Goal: Task Accomplishment & Management: Manage account settings

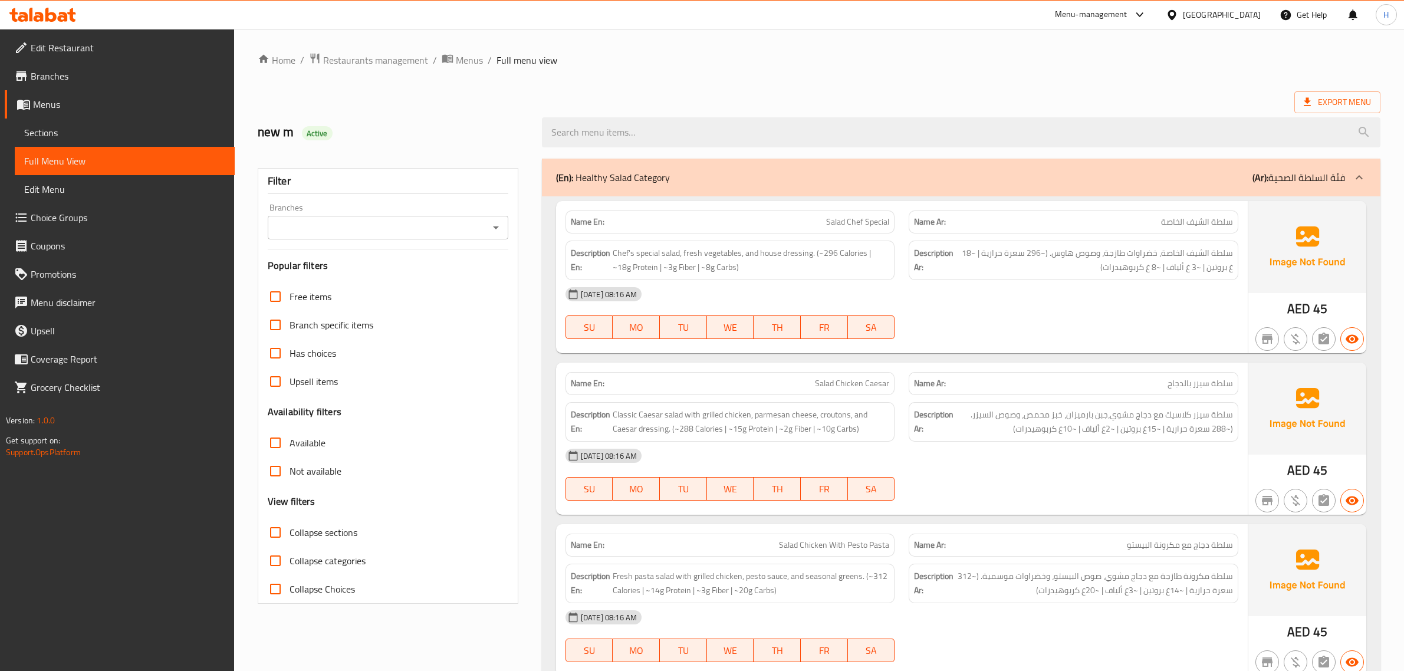
scroll to position [4591, 0]
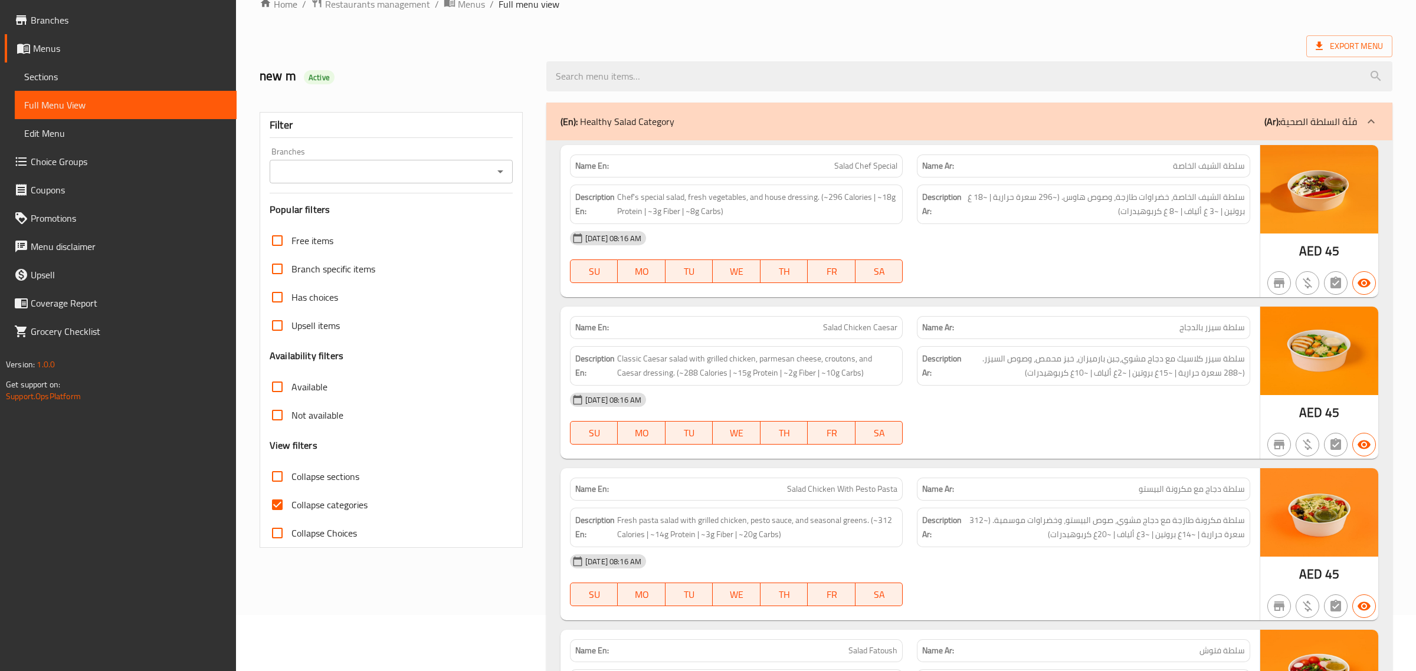
scroll to position [12, 0]
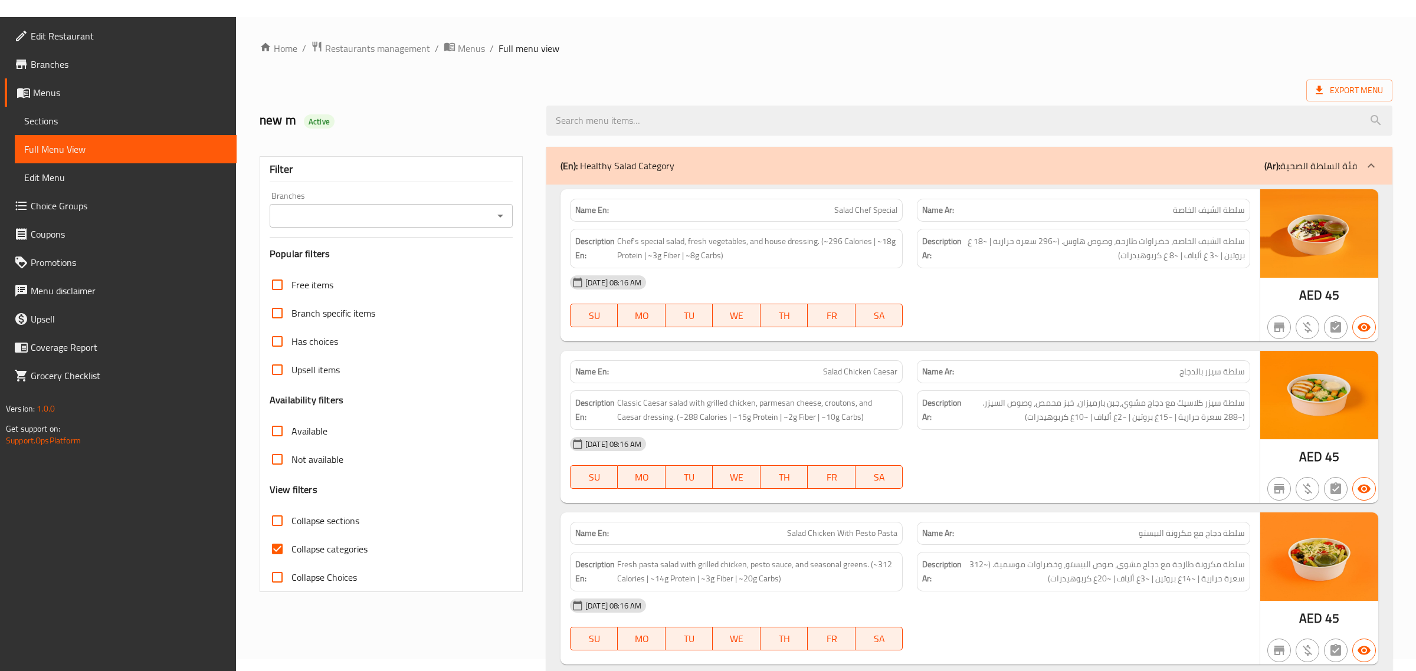
click at [304, 542] on span "Collapse categories" at bounding box center [329, 549] width 76 height 14
click at [291, 542] on input "Collapse categories" at bounding box center [277, 549] width 28 height 28
checkbox input "false"
click at [657, 93] on div "Export Menu" at bounding box center [826, 91] width 1133 height 22
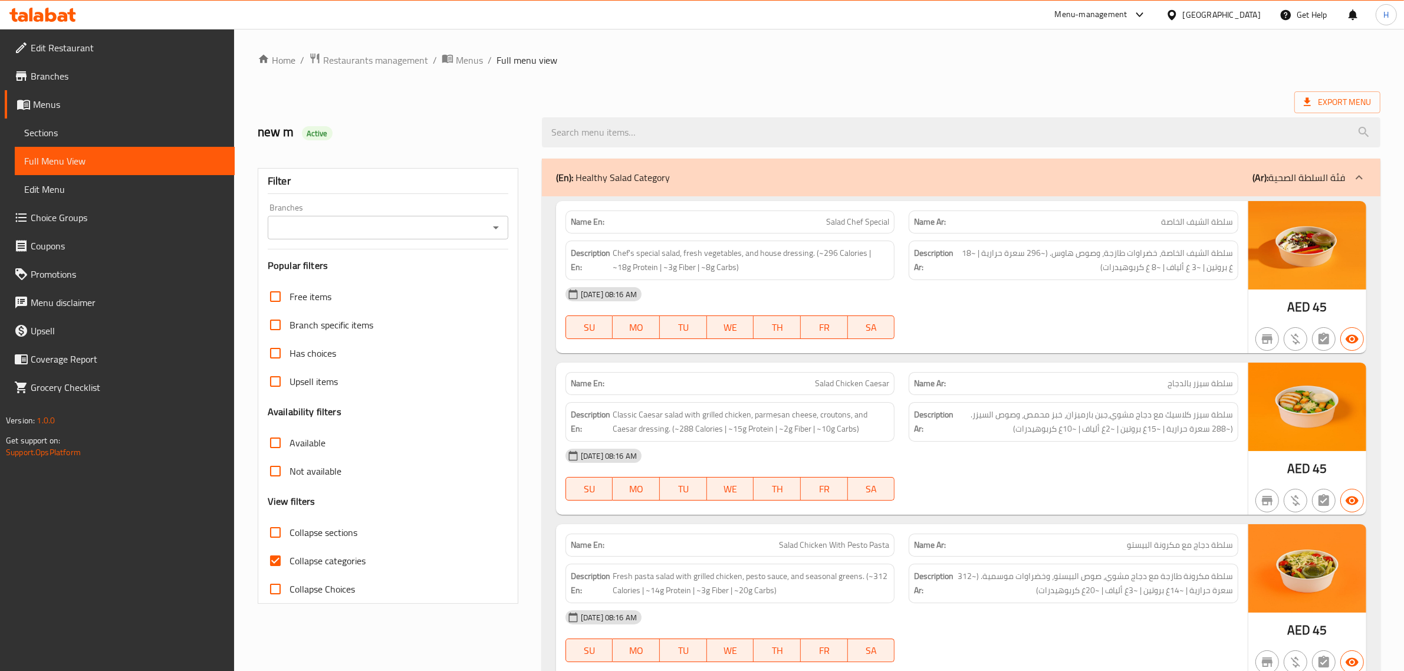
click at [290, 559] on span "Collapse categories" at bounding box center [328, 561] width 76 height 14
click at [290, 559] on input "Collapse categories" at bounding box center [275, 561] width 28 height 28
checkbox input "false"
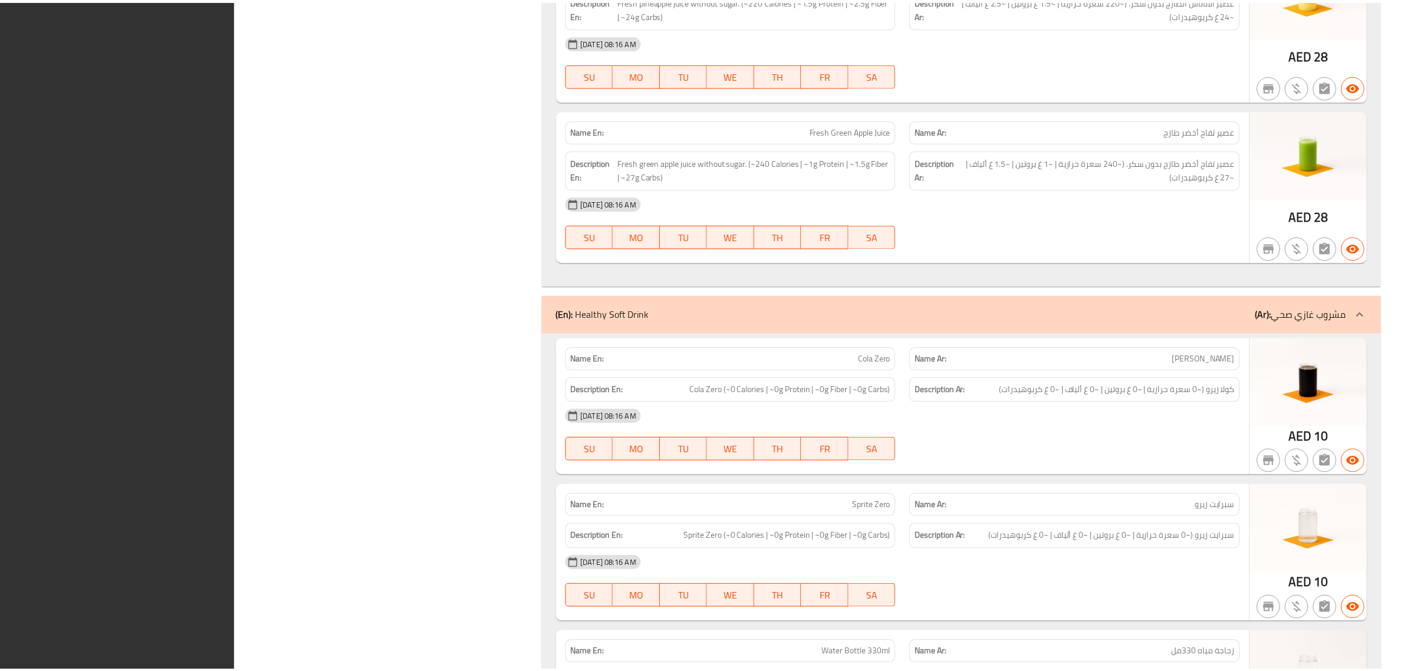
scroll to position [4591, 0]
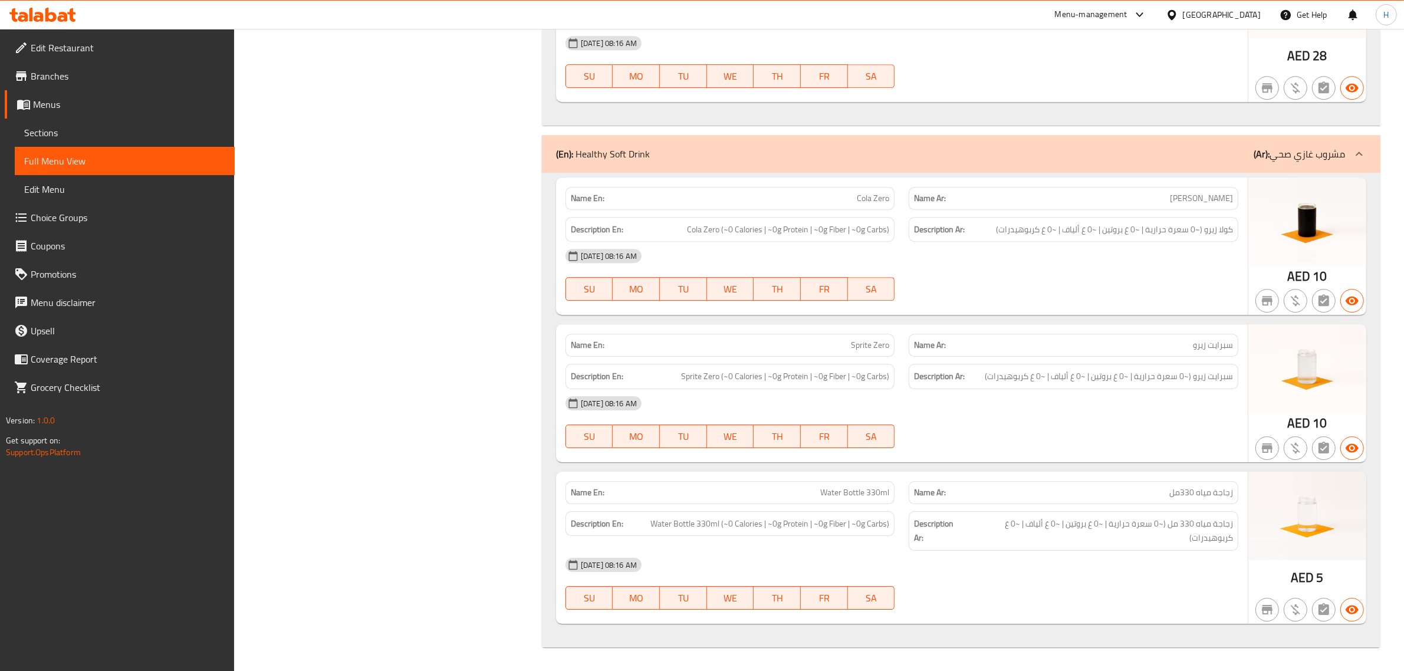
click at [1184, 15] on div "[GEOGRAPHIC_DATA]" at bounding box center [1222, 14] width 78 height 13
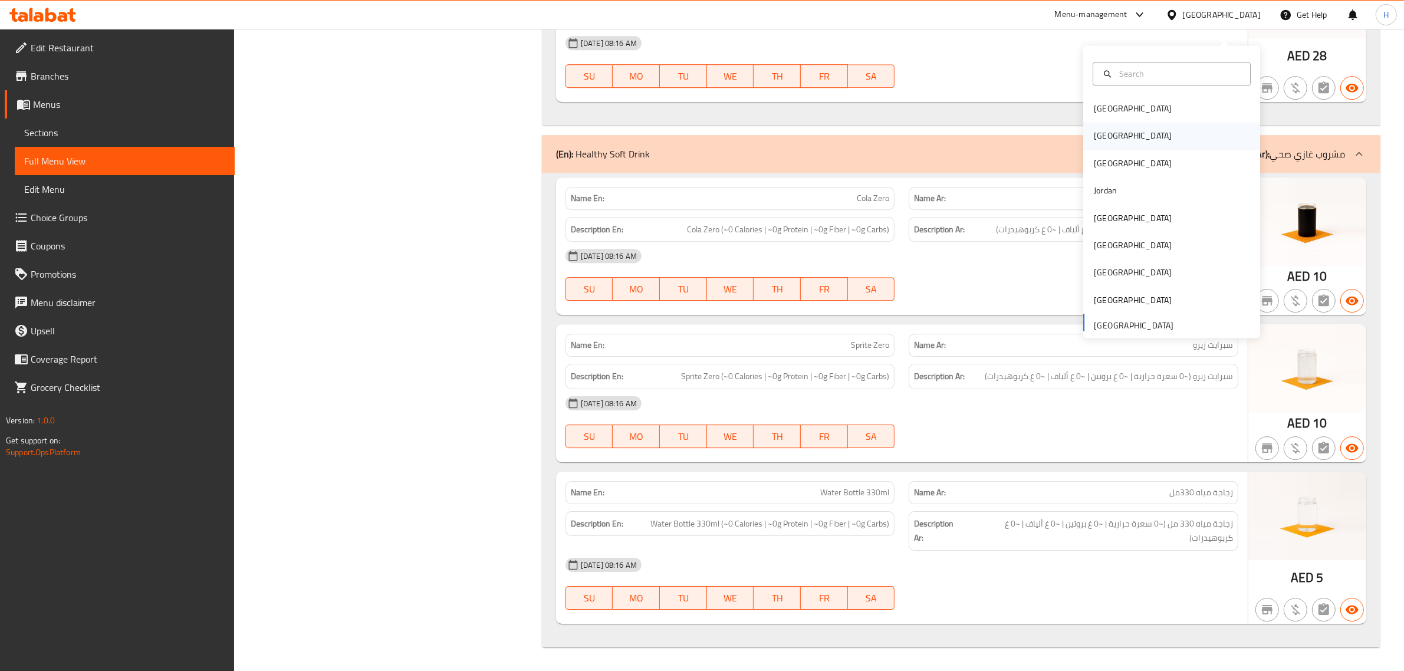
click at [1122, 123] on div "Egypt" at bounding box center [1172, 136] width 177 height 27
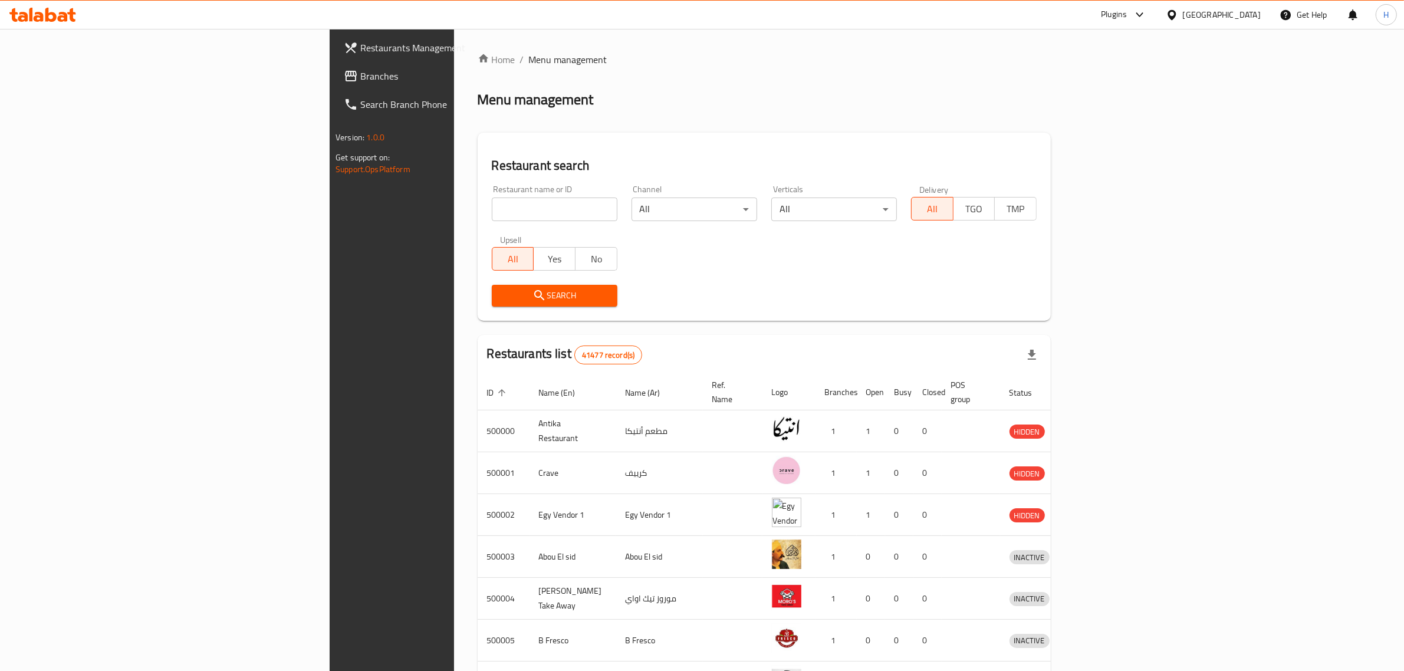
click at [360, 77] on span "Branches" at bounding box center [457, 76] width 195 height 14
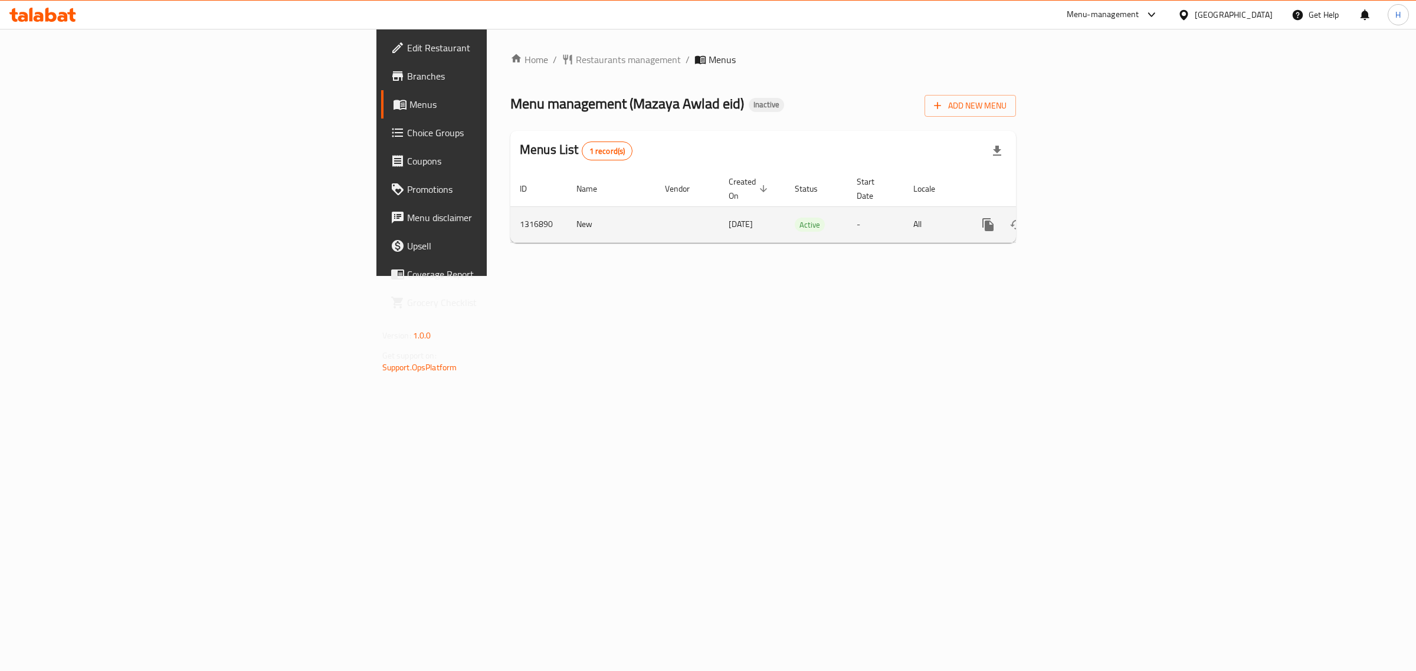
click at [1080, 218] on icon "enhanced table" at bounding box center [1073, 225] width 14 height 14
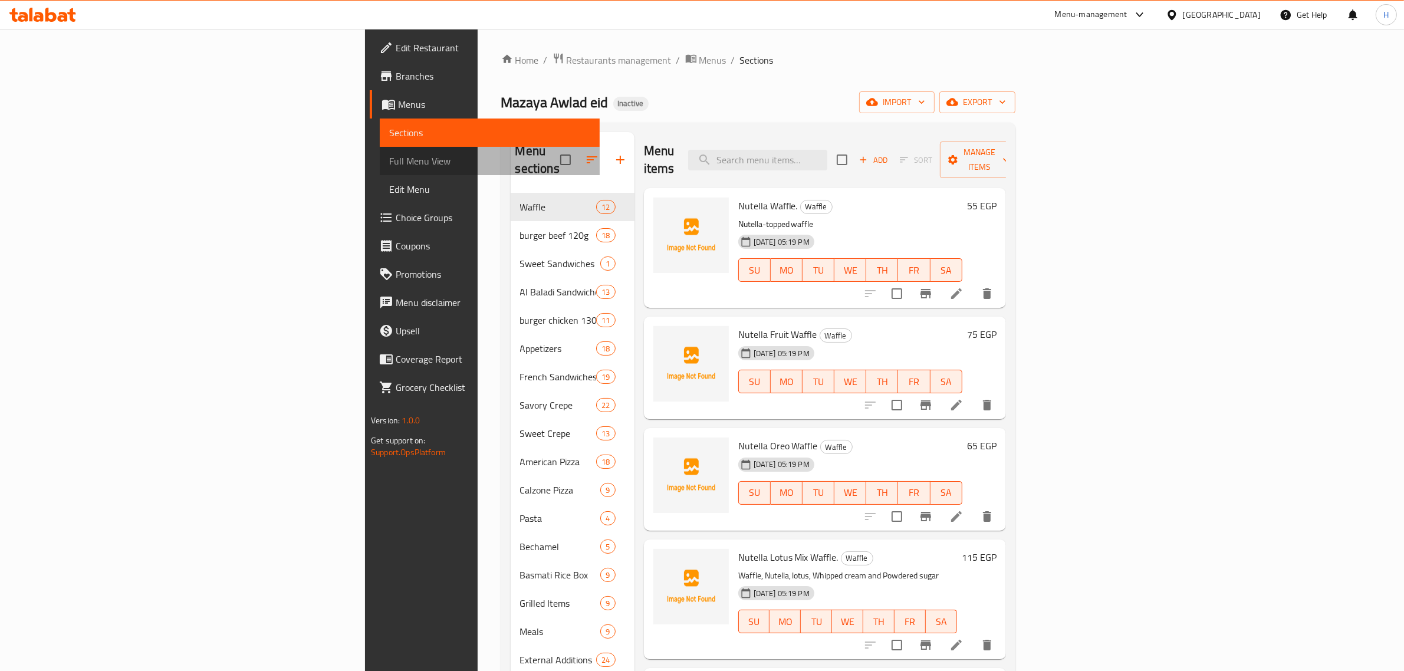
click at [389, 162] on span "Full Menu View" at bounding box center [489, 161] width 201 height 14
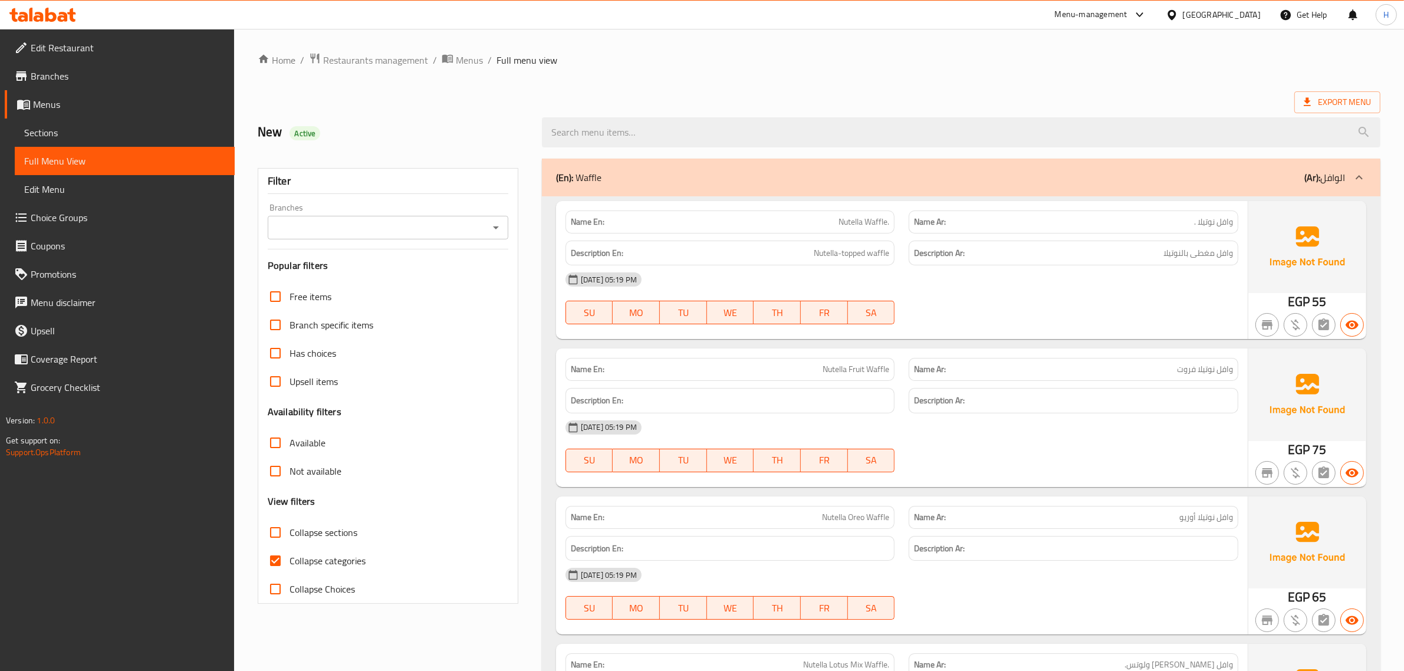
drag, startPoint x: 93, startPoint y: 128, endPoint x: 121, endPoint y: 127, distance: 28.3
click at [93, 128] on span "Sections" at bounding box center [124, 133] width 201 height 14
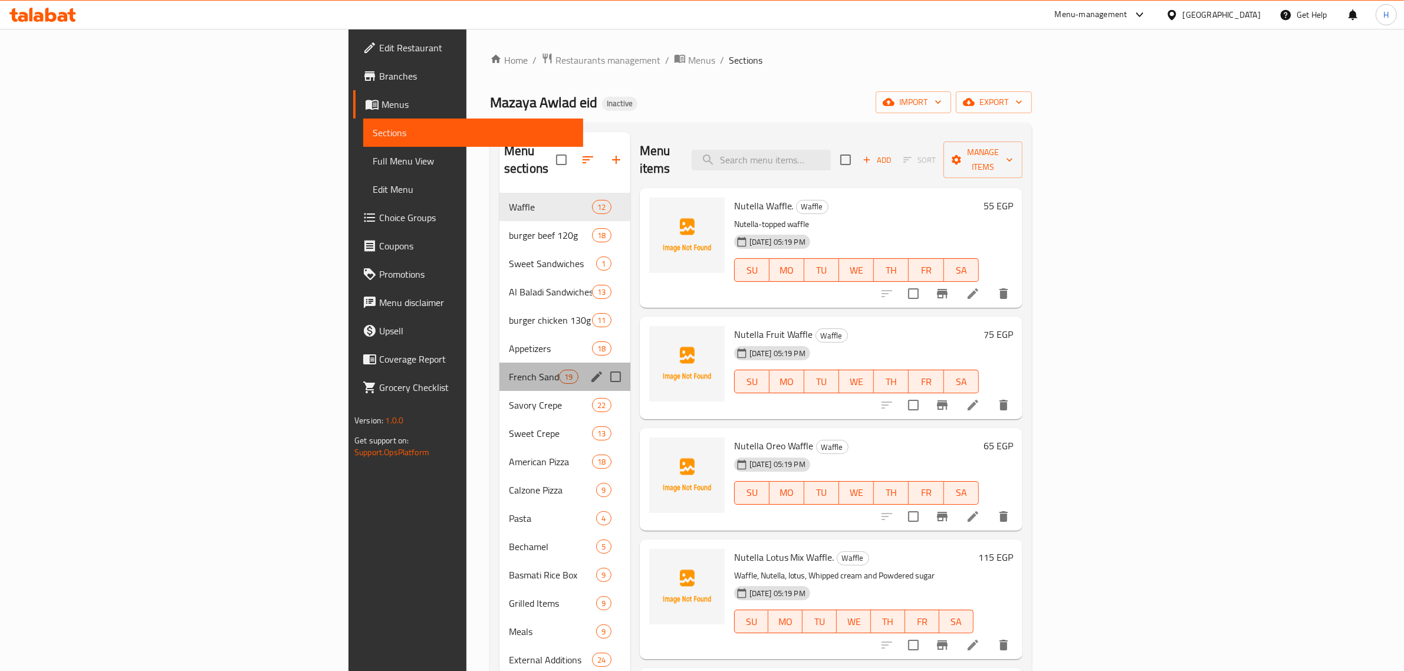
click at [500, 363] on div "French Sandwiches 19" at bounding box center [565, 377] width 131 height 28
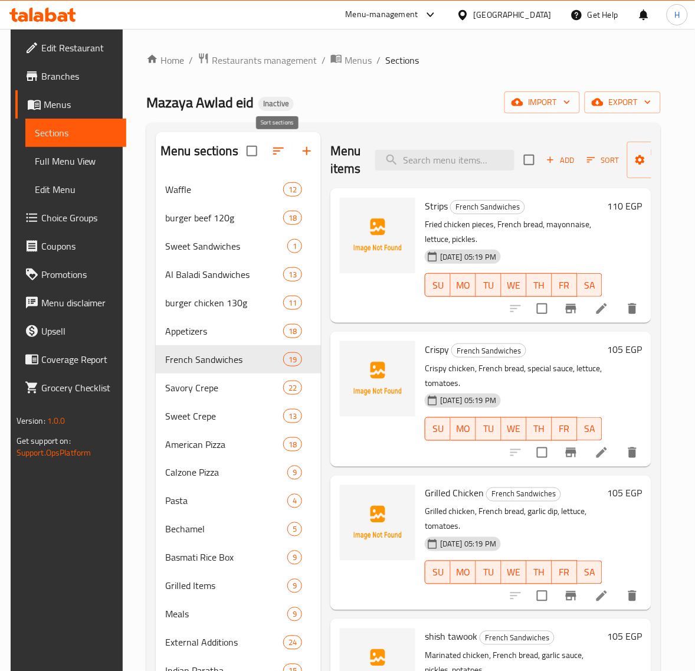
click at [278, 153] on icon "button" at bounding box center [278, 151] width 14 height 14
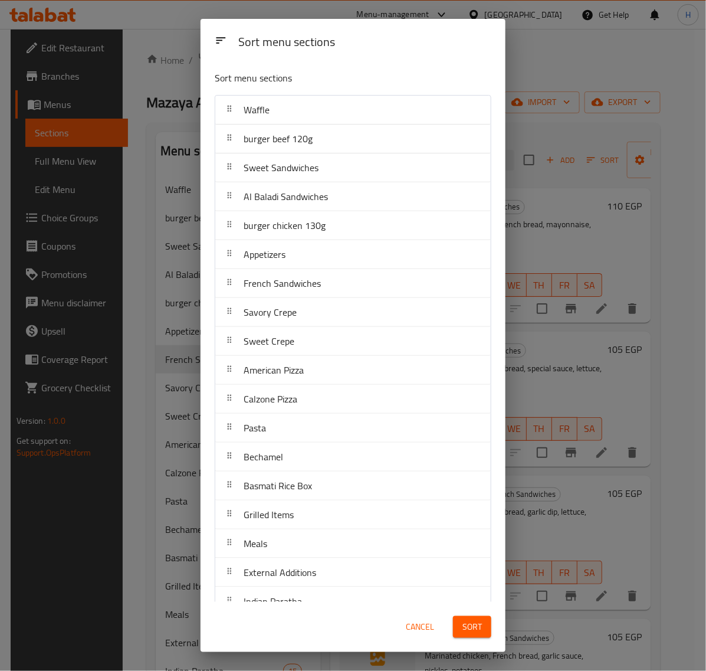
click at [419, 626] on span "Cancel" at bounding box center [420, 626] width 28 height 15
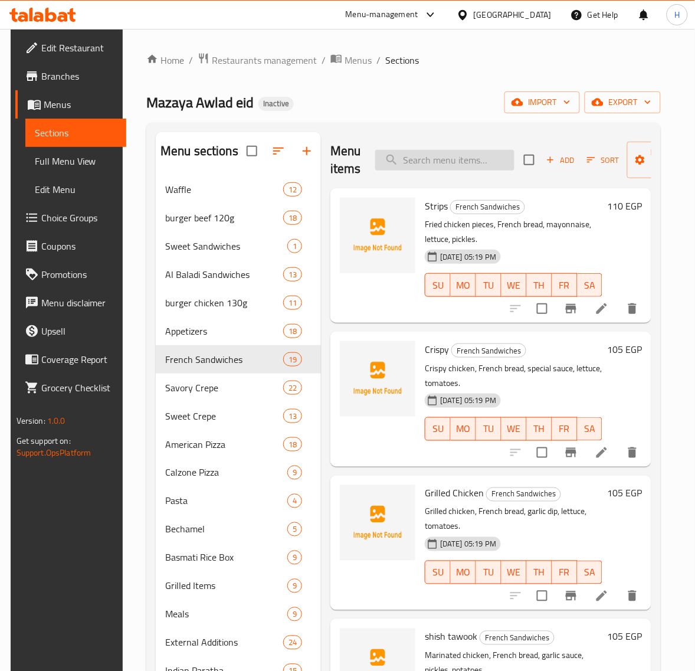
click at [451, 157] on input "search" at bounding box center [444, 160] width 139 height 21
paste input "بطاطس سوري"
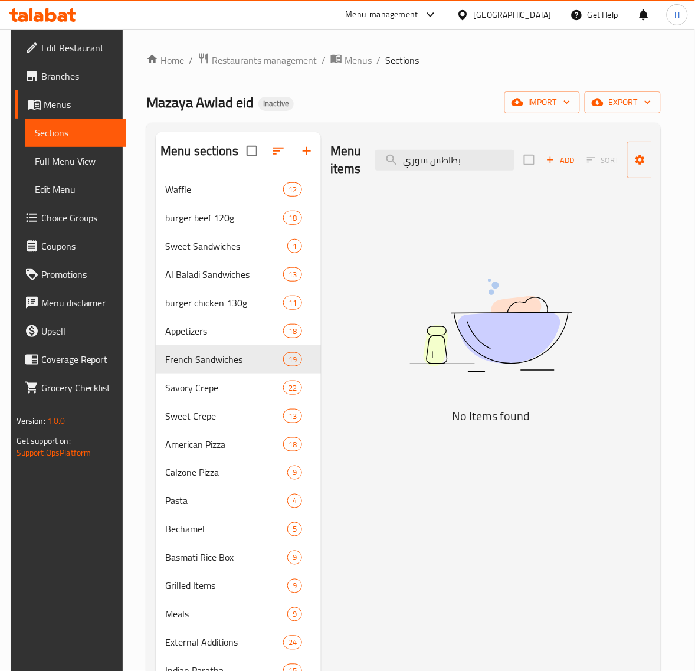
type input "بطاطس سوري"
click at [452, 93] on div "Mazaya Awlad eid Inactive import export" at bounding box center [403, 102] width 514 height 22
click at [280, 149] on icon "button" at bounding box center [278, 151] width 14 height 14
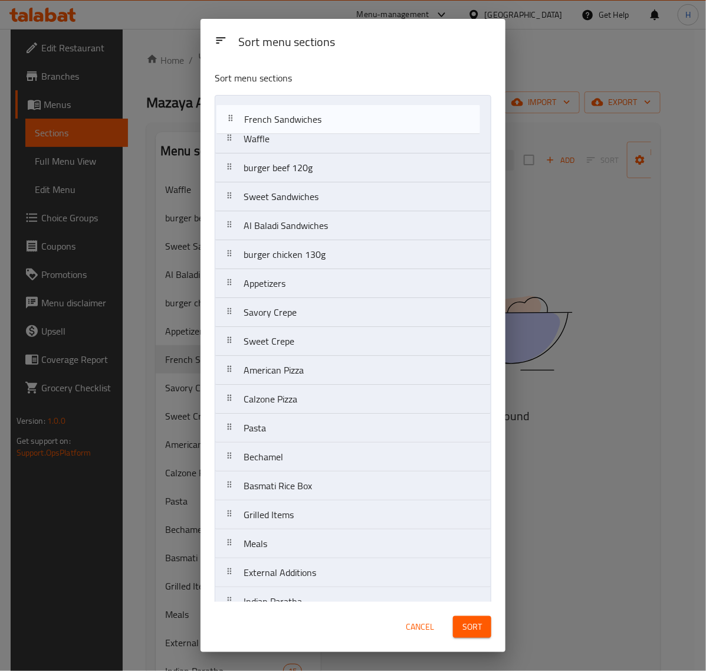
drag, startPoint x: 331, startPoint y: 283, endPoint x: 332, endPoint y: 116, distance: 167.5
click at [332, 116] on nav "Waffle burger beef 120g Sweet Sandwiches Al Baladi Sandwiches burger chicken 13…" at bounding box center [353, 399] width 277 height 608
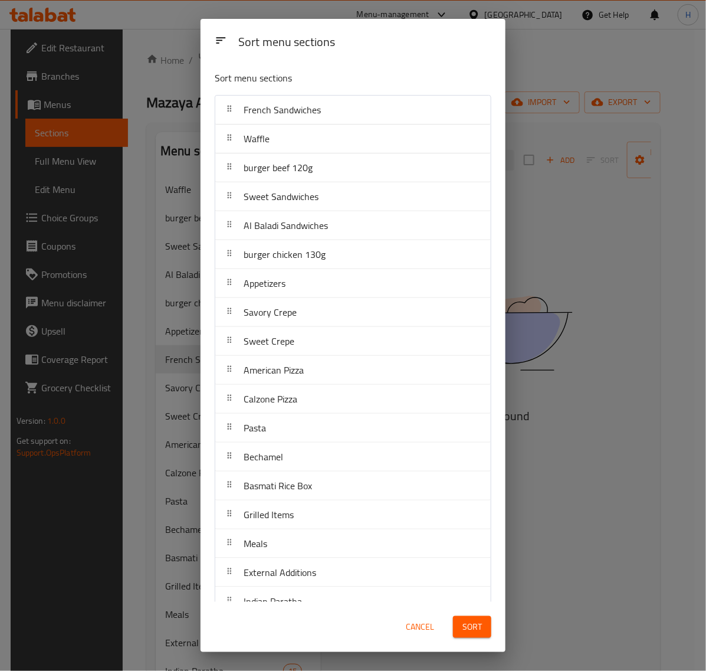
click at [481, 626] on span "Sort" at bounding box center [471, 626] width 19 height 15
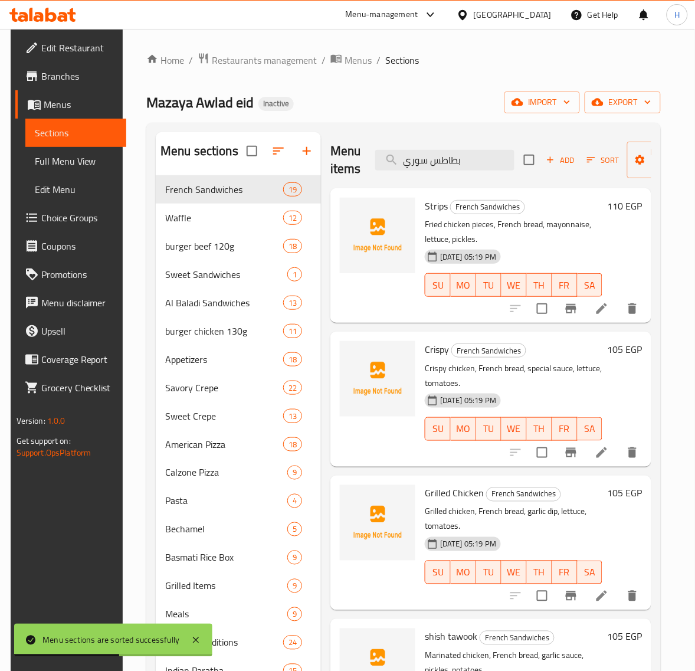
click at [275, 155] on icon "button" at bounding box center [278, 150] width 11 height 7
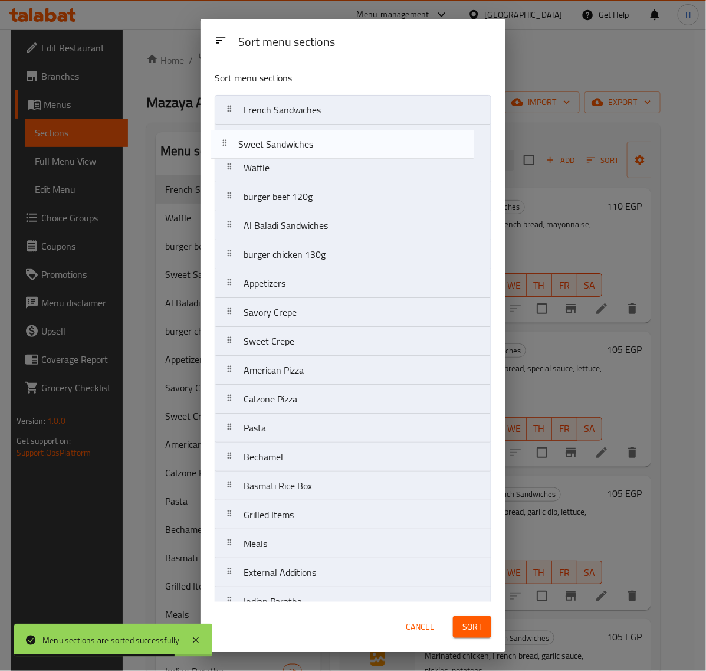
drag, startPoint x: 342, startPoint y: 205, endPoint x: 337, endPoint y: 146, distance: 59.2
click at [337, 146] on nav "French Sandwiches Waffle burger beef 120g Sweet Sandwiches Al Baladi Sandwiches…" at bounding box center [353, 399] width 277 height 608
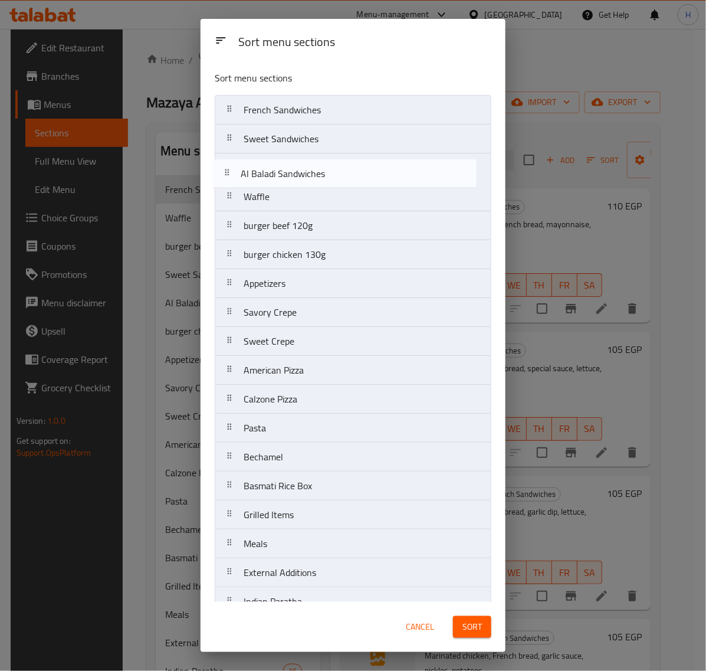
drag, startPoint x: 338, startPoint y: 233, endPoint x: 335, endPoint y: 178, distance: 55.5
click at [335, 178] on nav "French Sandwiches Sweet Sandwiches Waffle burger beef 120g Al Baladi Sandwiches…" at bounding box center [353, 399] width 277 height 608
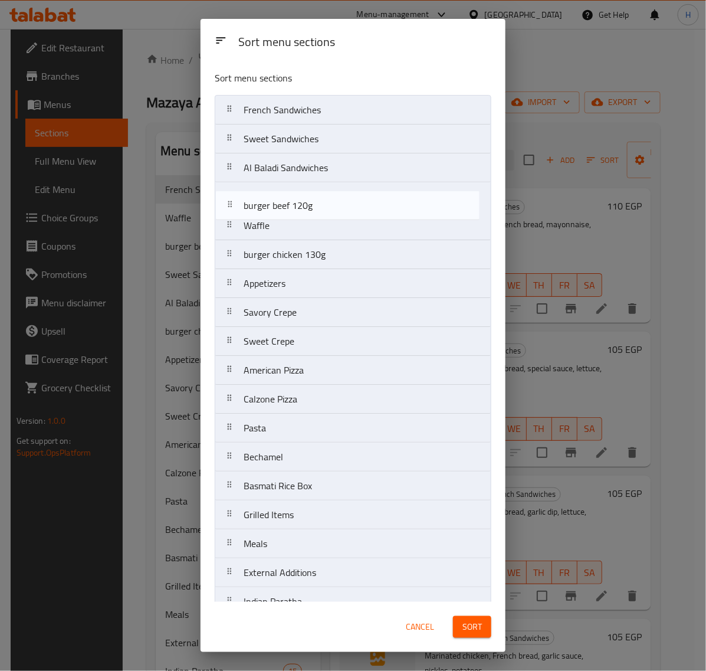
drag, startPoint x: 334, startPoint y: 228, endPoint x: 332, endPoint y: 204, distance: 24.4
click at [331, 204] on nav "French Sandwiches Sweet Sandwiches Al Baladi Sandwiches Waffle burger beef 120g…" at bounding box center [353, 399] width 277 height 608
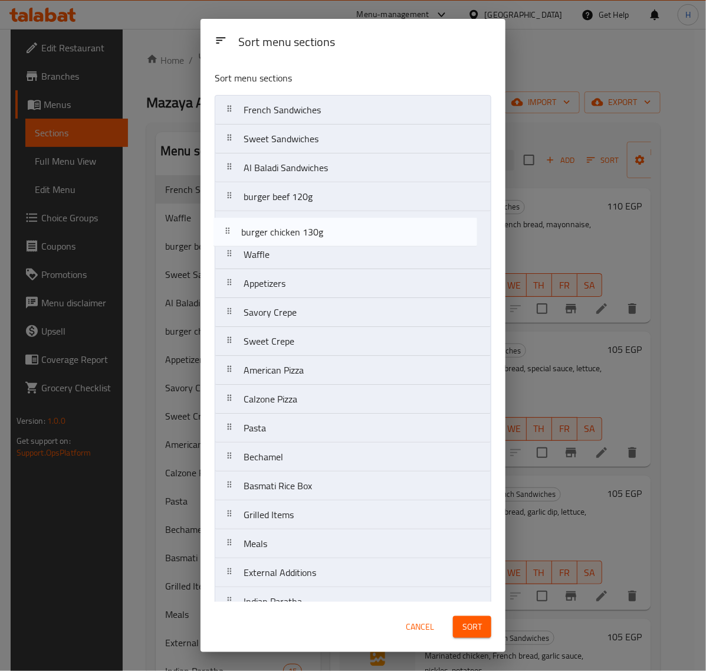
drag, startPoint x: 348, startPoint y: 260, endPoint x: 346, endPoint y: 231, distance: 28.4
click at [346, 231] on nav "French Sandwiches Sweet Sandwiches Al Baladi Sandwiches burger beef 120g Waffle…" at bounding box center [353, 399] width 277 height 608
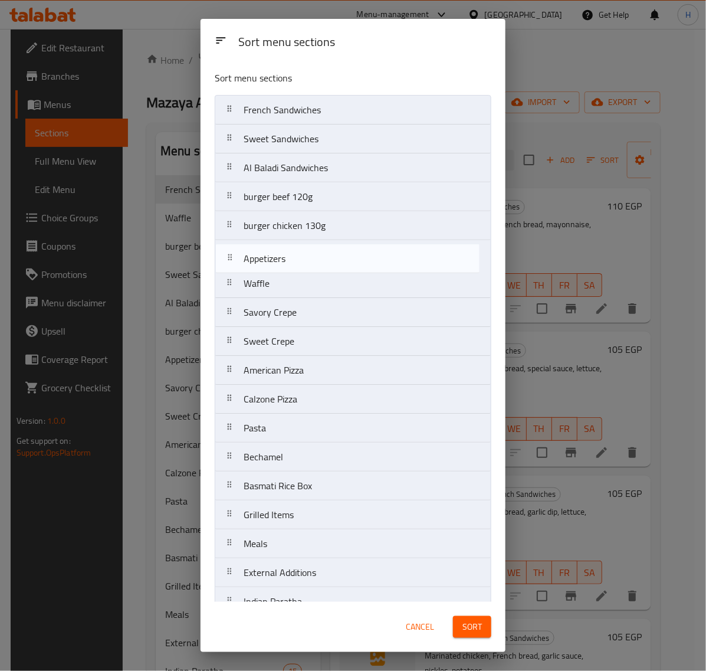
drag, startPoint x: 357, startPoint y: 285, endPoint x: 357, endPoint y: 257, distance: 28.3
click at [357, 257] on nav "French Sandwiches Sweet Sandwiches Al Baladi Sandwiches burger beef 120g burger…" at bounding box center [353, 399] width 277 height 608
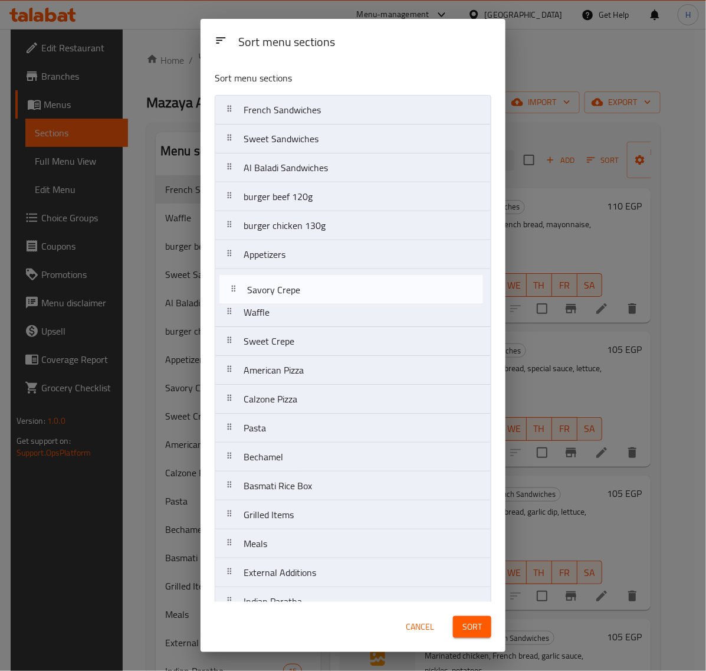
drag, startPoint x: 325, startPoint y: 319, endPoint x: 329, endPoint y: 291, distance: 27.9
click at [329, 291] on nav "French Sandwiches Sweet Sandwiches Al Baladi Sandwiches burger beef 120g burger…" at bounding box center [353, 399] width 277 height 608
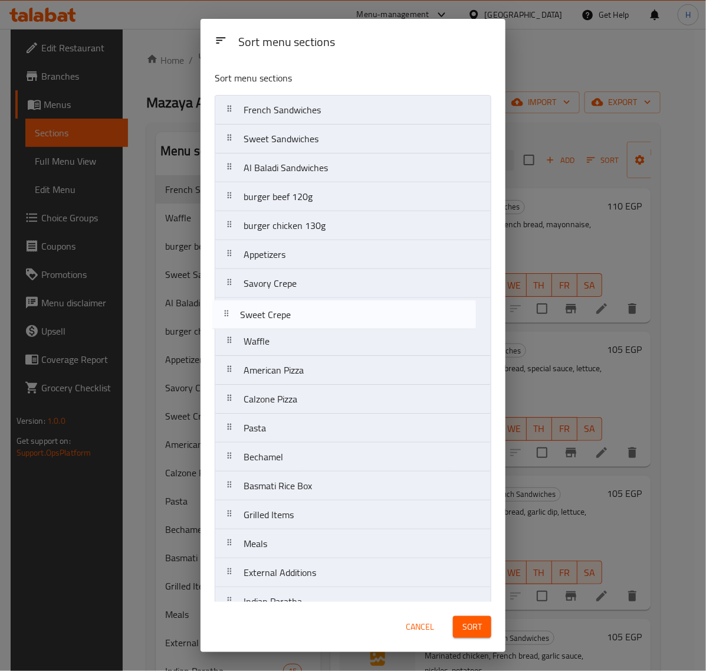
drag, startPoint x: 358, startPoint y: 352, endPoint x: 351, endPoint y: 320, distance: 33.2
click at [351, 320] on nav "French Sandwiches Sweet Sandwiches Al Baladi Sandwiches burger beef 120g burger…" at bounding box center [353, 399] width 277 height 608
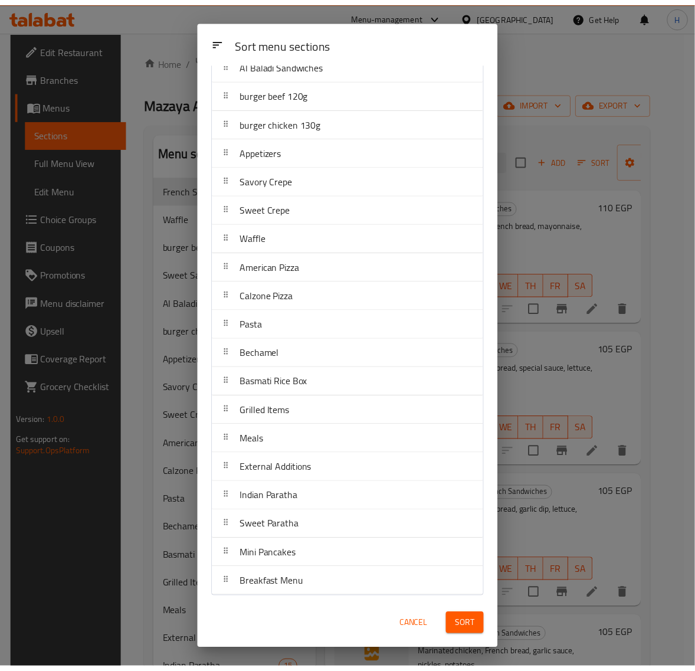
scroll to position [108, 0]
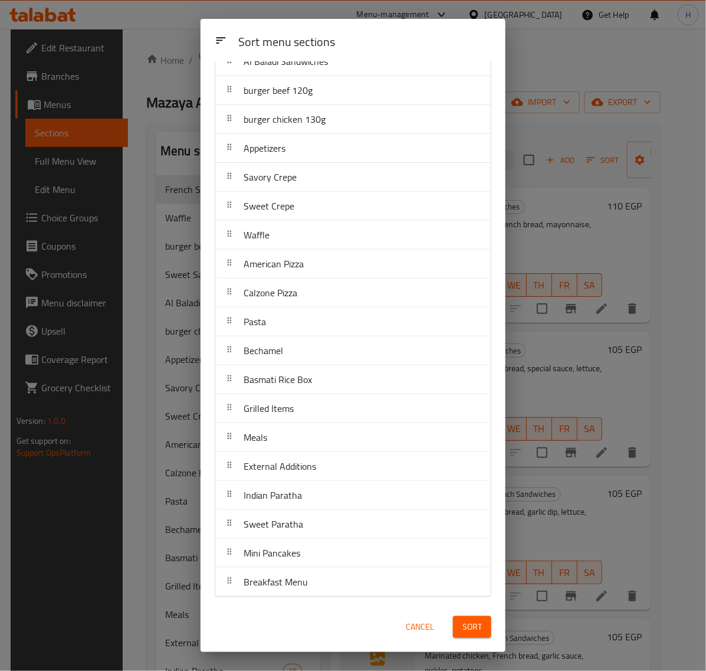
click at [467, 619] on span "Sort" at bounding box center [471, 626] width 19 height 15
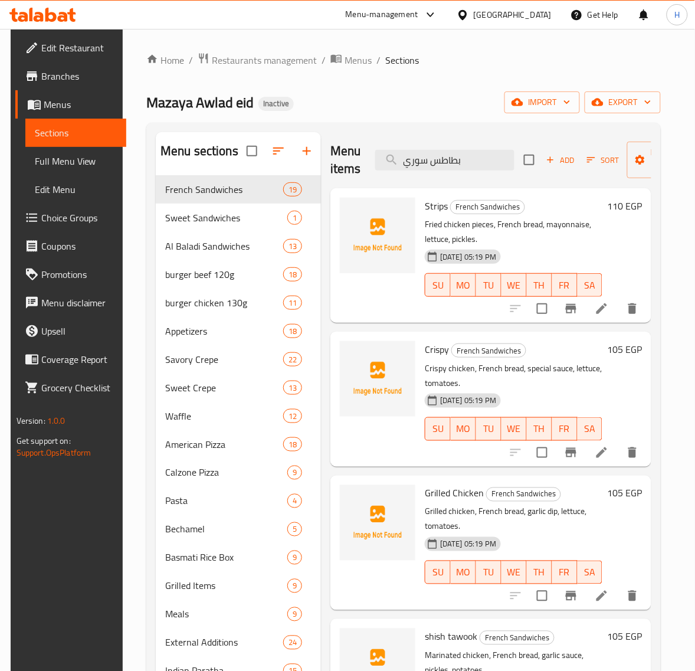
click at [75, 158] on span "Full Menu View" at bounding box center [76, 161] width 83 height 14
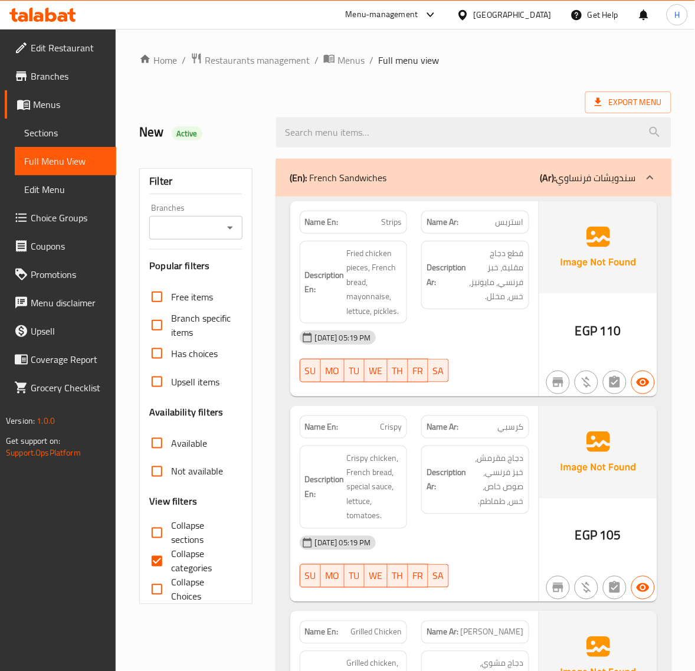
click at [160, 556] on input "Collapse categories" at bounding box center [157, 561] width 28 height 28
checkbox input "false"
click at [173, 534] on span "Collapse sections" at bounding box center [201, 532] width 61 height 28
click at [162, 521] on input "Collapse sections" at bounding box center [157, 532] width 28 height 28
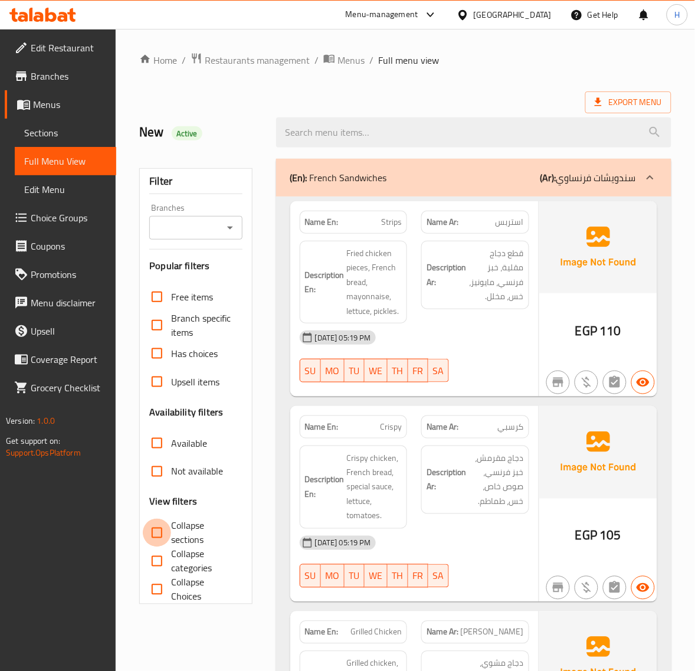
checkbox input "true"
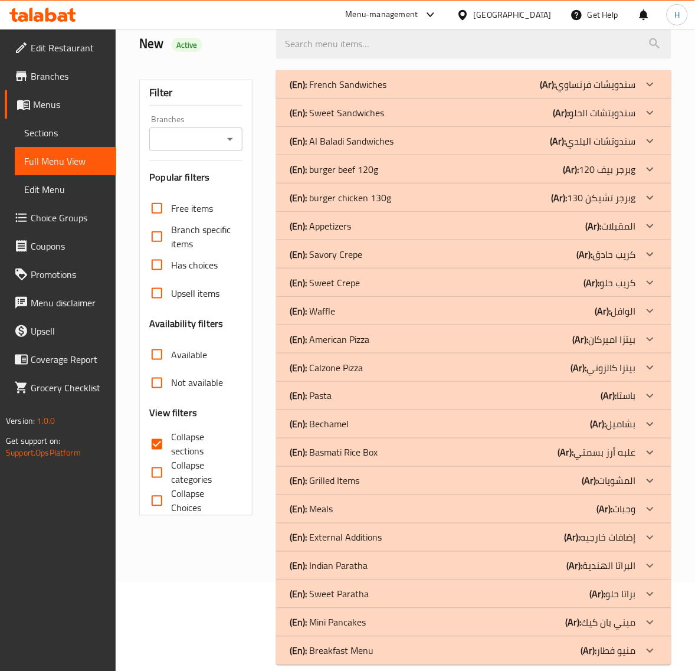
scroll to position [106, 0]
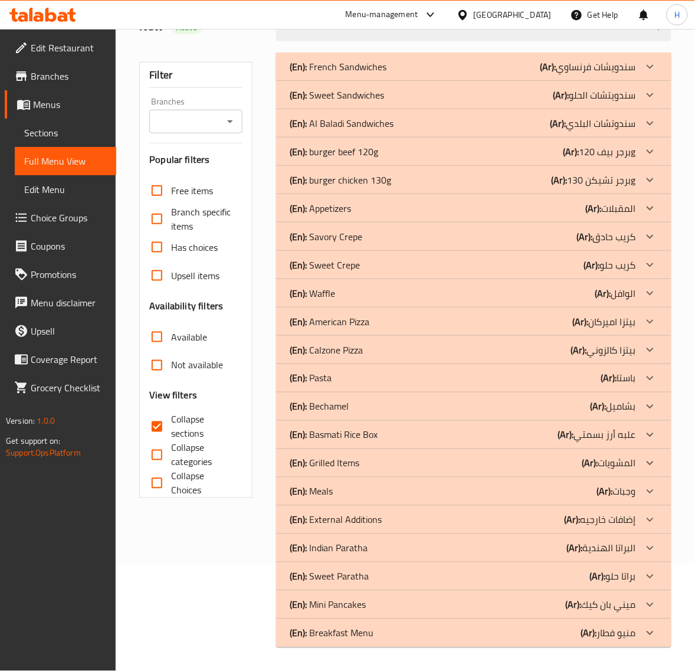
click at [343, 630] on p "(En): Breakfast Menu" at bounding box center [332, 633] width 84 height 14
click at [345, 605] on p "(En): Mini Pancakes" at bounding box center [328, 605] width 76 height 14
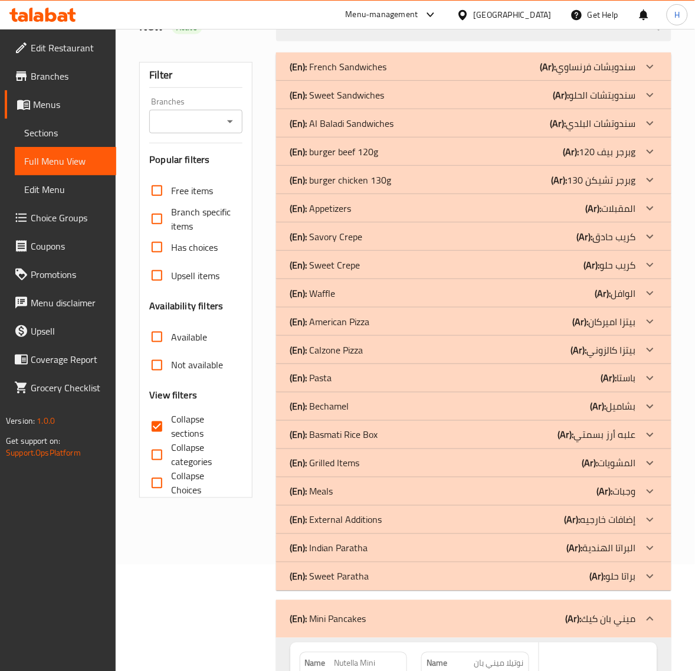
click at [349, 576] on p "(En): Sweet Paratha" at bounding box center [329, 576] width 79 height 14
click at [356, 543] on p "(En): Indian Paratha" at bounding box center [329, 548] width 78 height 14
click at [360, 514] on p "(En): External Additions" at bounding box center [336, 520] width 92 height 14
click at [359, 482] on div "(En): Meals (Ar): وجبات" at bounding box center [473, 491] width 395 height 28
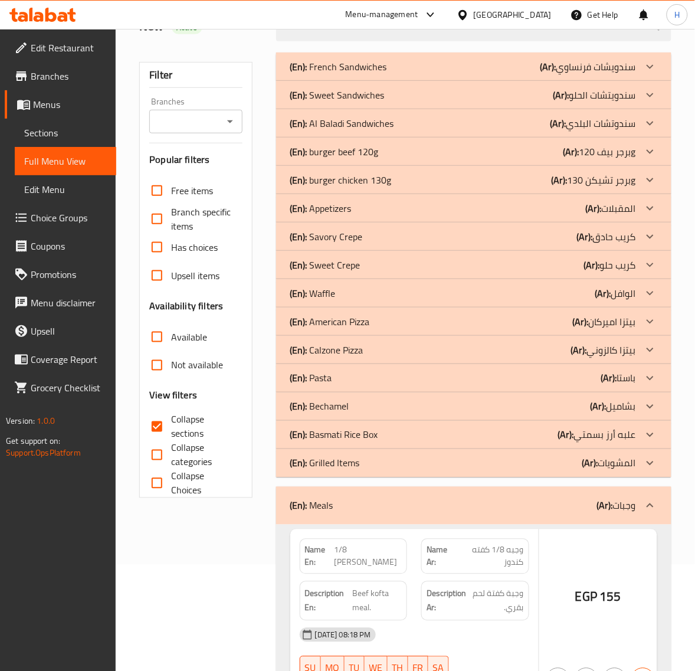
click at [363, 464] on div "(En): Grilled Items (Ar): المشويات" at bounding box center [463, 463] width 346 height 14
click at [376, 435] on p "(En): Basmati Rice Box" at bounding box center [334, 435] width 88 height 14
click at [372, 408] on div "(En): Bechamel (Ar): بشاميل" at bounding box center [463, 406] width 346 height 14
click at [370, 378] on div "(En): Pasta (Ar): باستا" at bounding box center [463, 378] width 346 height 14
click at [373, 351] on div "(En): Calzone Pizza (Ar): بيتزا كالزوني" at bounding box center [463, 350] width 346 height 14
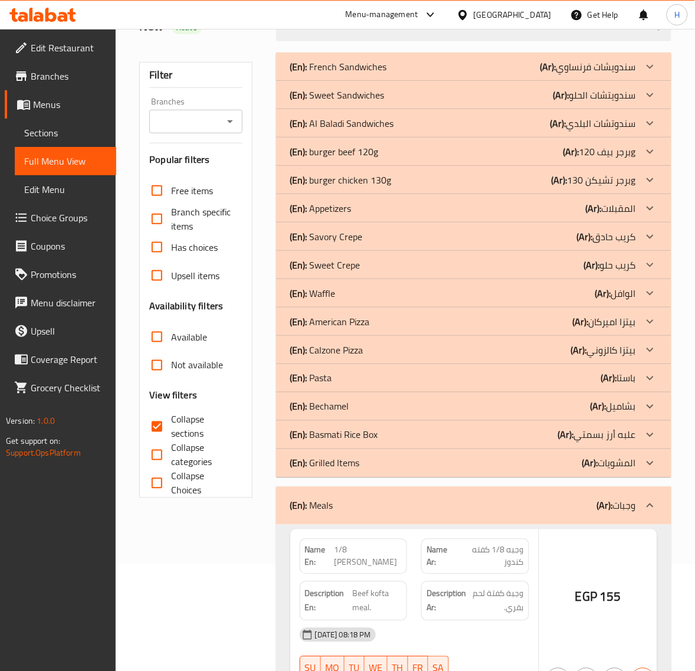
click at [390, 323] on div "(En): American Pizza (Ar): بيتزا اميركان" at bounding box center [463, 321] width 346 height 14
click at [378, 287] on div "(En): Waffle (Ar): الوافل" at bounding box center [463, 293] width 346 height 14
click at [379, 262] on div "(En): Sweet Crepe (Ar): كريب حلو" at bounding box center [463, 265] width 346 height 14
click at [384, 229] on div "(En): Savory Crepe (Ar): كريب حادق" at bounding box center [463, 236] width 346 height 14
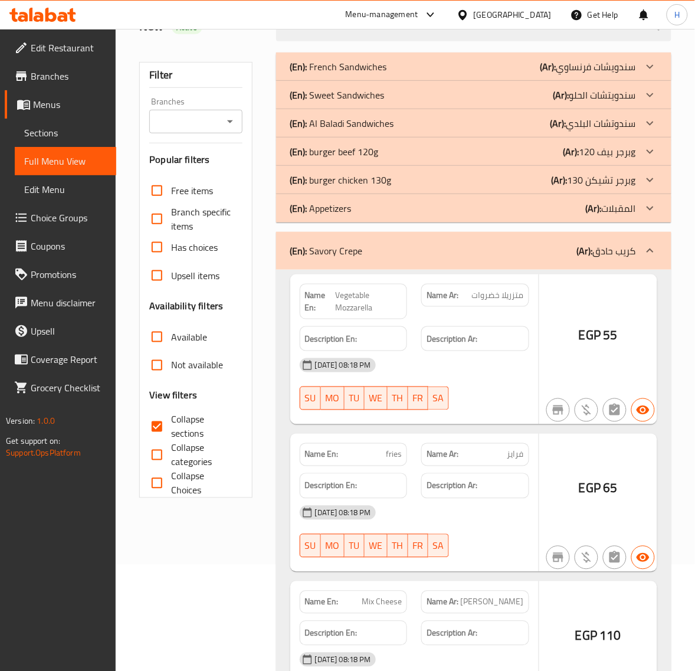
click at [399, 201] on div "(En): Appetizers (Ar): المقبلات" at bounding box center [463, 208] width 346 height 14
click at [421, 174] on div "(En): burger chicken 130g (Ar): برجر تشيكن 130g" at bounding box center [463, 180] width 346 height 14
click at [431, 150] on div "(En): burger beef 120g (Ar): برجر بيف 120g" at bounding box center [463, 152] width 346 height 14
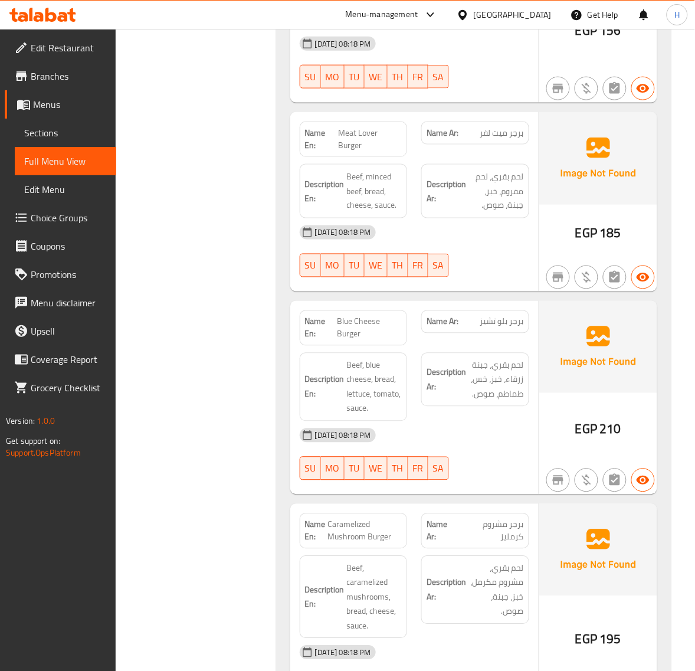
scroll to position [1236, 0]
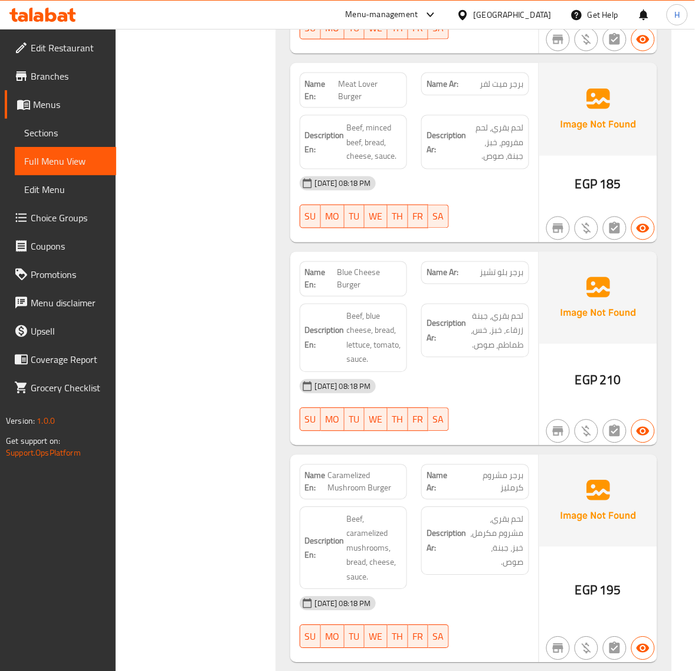
drag, startPoint x: 207, startPoint y: 337, endPoint x: 661, endPoint y: 328, distance: 453.7
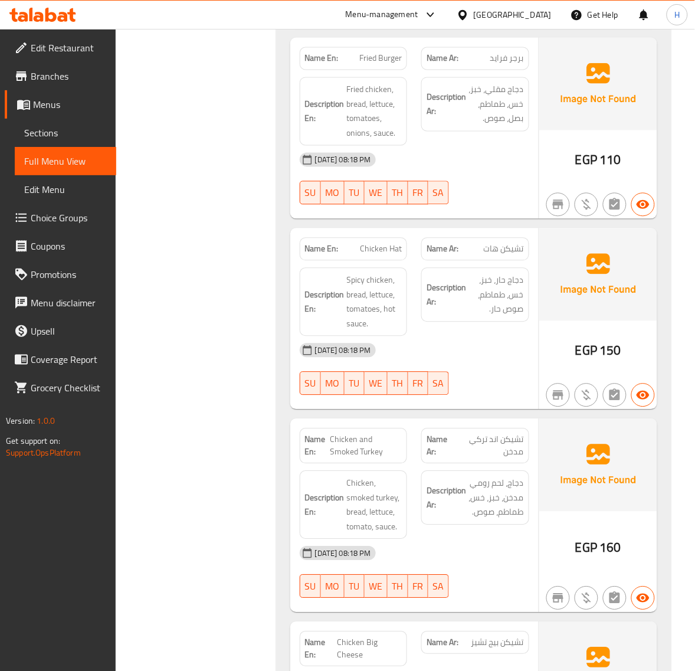
scroll to position [4137, 0]
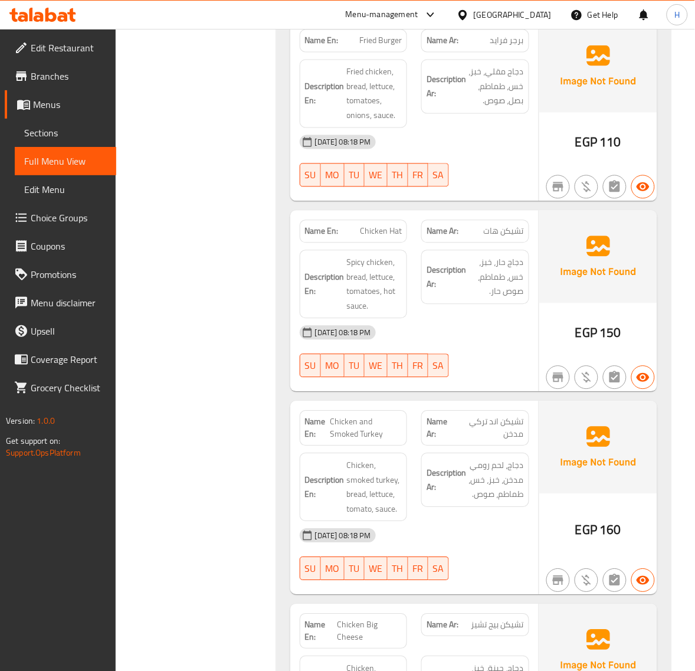
click at [396, 225] on span "Chicken Hat" at bounding box center [381, 231] width 42 height 12
copy span "Chicken Hat"
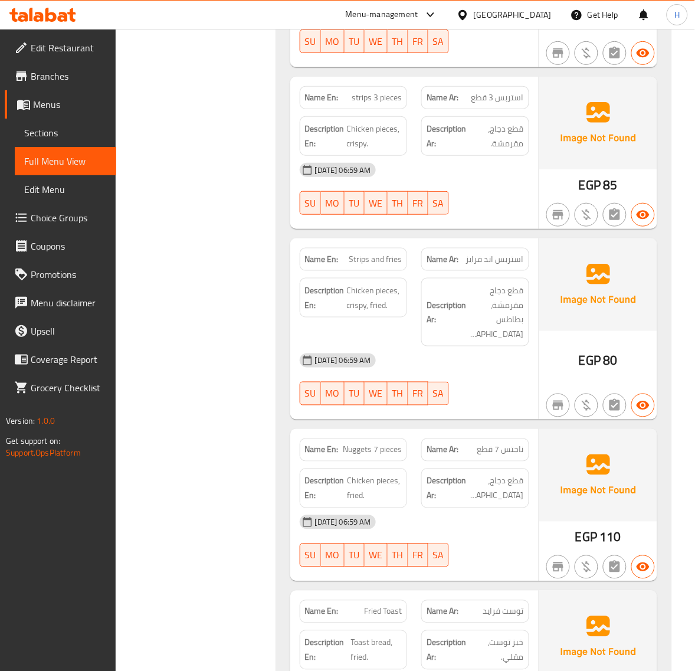
scroll to position [8512, 0]
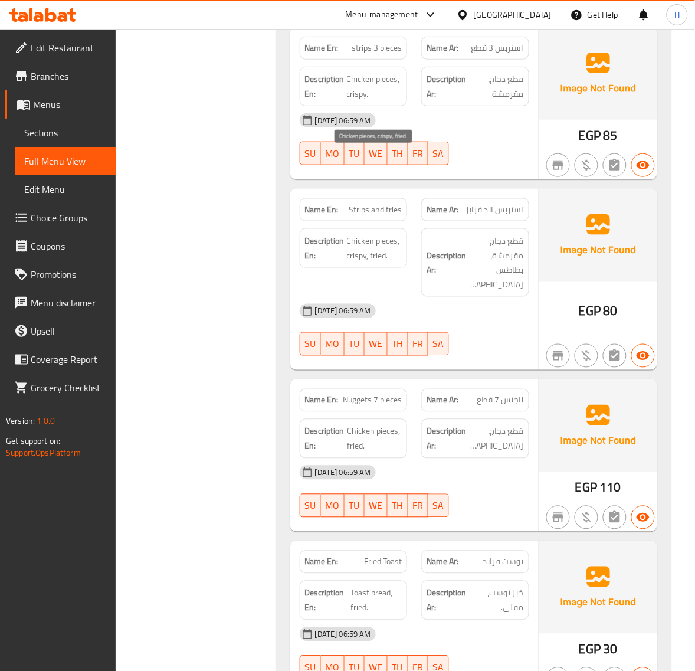
click at [383, 234] on span "Chicken pieces, crispy, fried." at bounding box center [374, 248] width 55 height 29
copy span "fried"
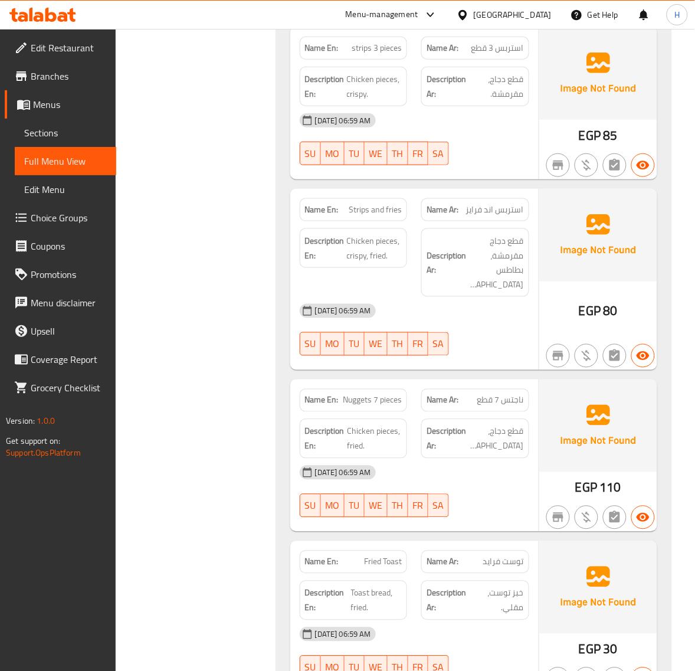
click at [393, 204] on span "Strips and fries" at bounding box center [375, 210] width 53 height 12
copy span "Strips and fries"
click at [385, 204] on span "Strips and fries" at bounding box center [375, 210] width 53 height 12
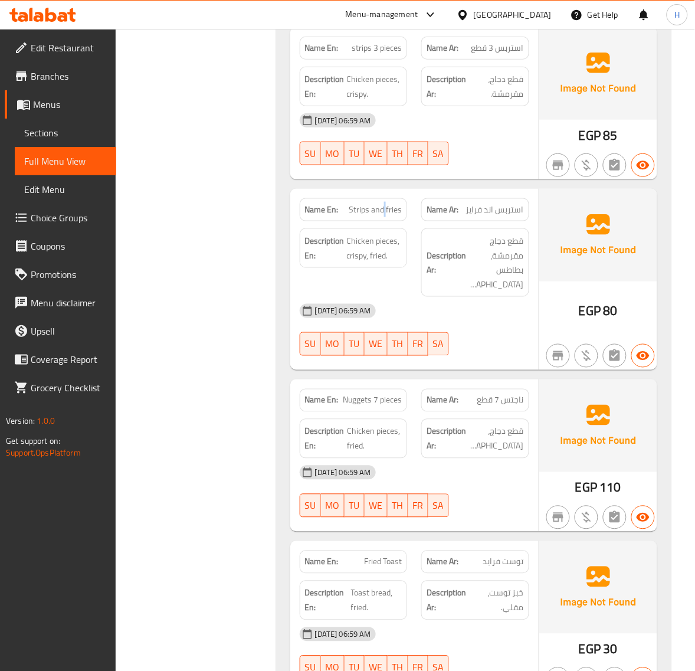
click at [385, 204] on span "Strips and fries" at bounding box center [375, 210] width 53 height 12
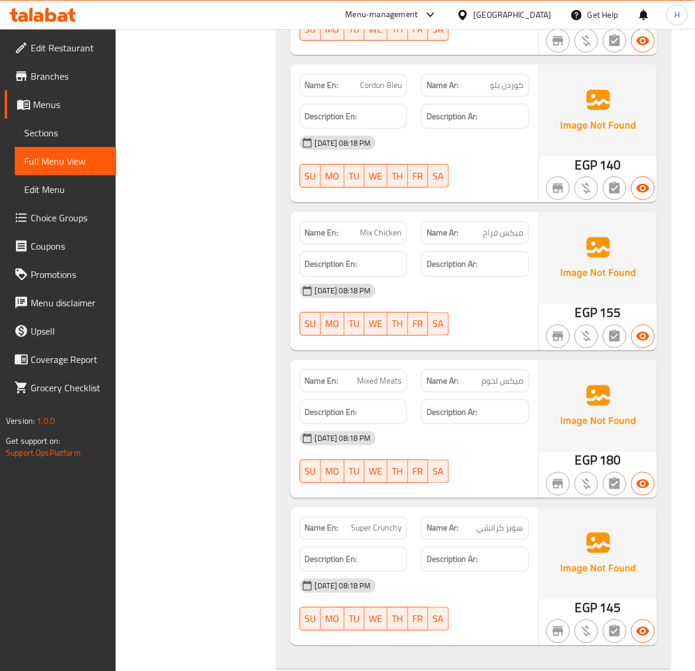
scroll to position [12149, 0]
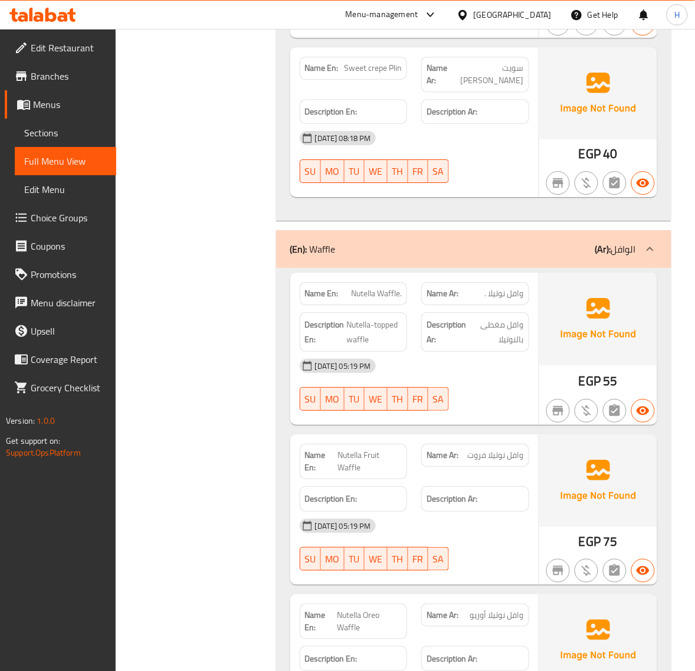
scroll to position [14706, 0]
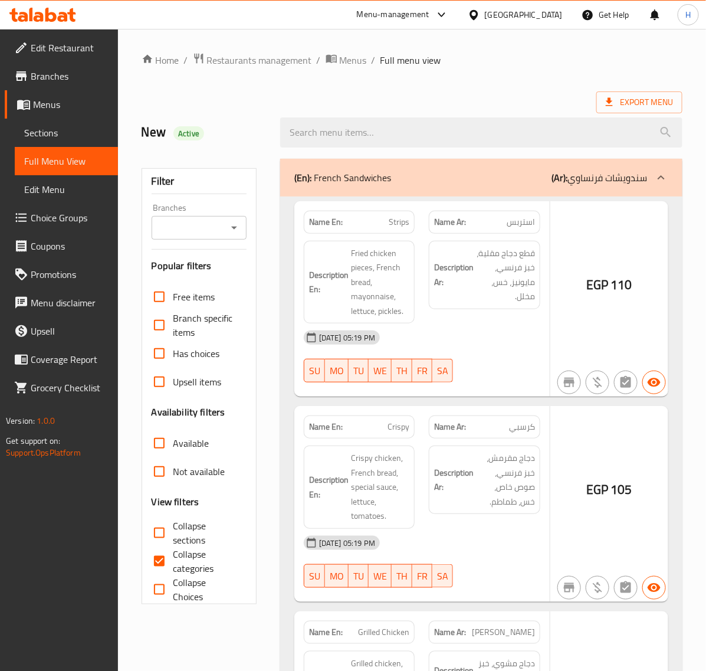
click at [56, 130] on div at bounding box center [353, 335] width 706 height 671
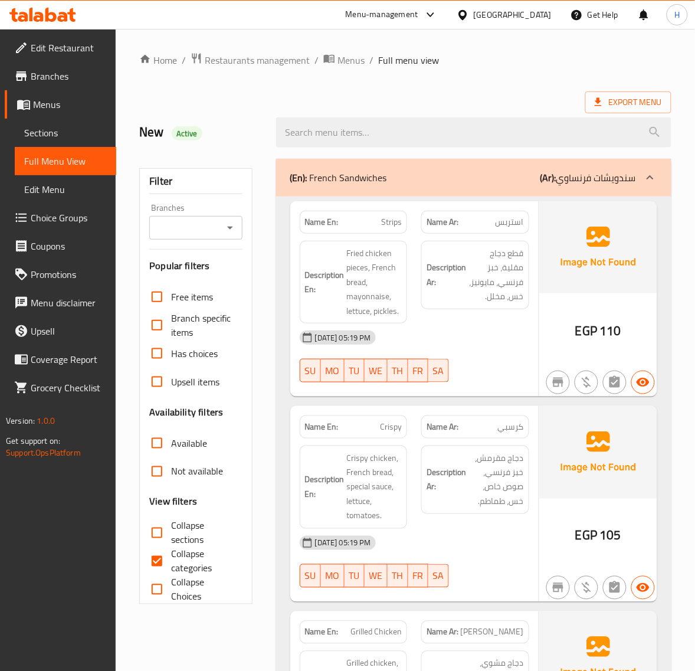
click at [52, 139] on span "Sections" at bounding box center [65, 133] width 83 height 14
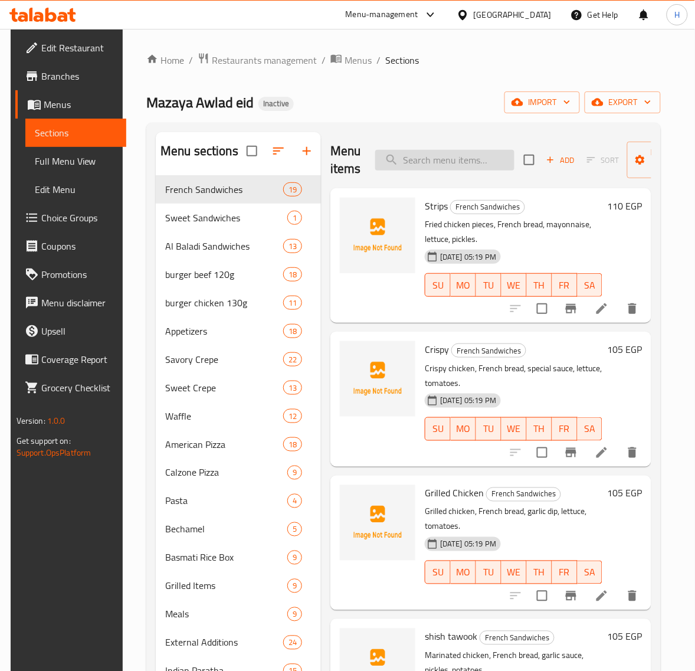
click at [434, 157] on input "search" at bounding box center [444, 160] width 139 height 21
paste input "Chicken Hat"
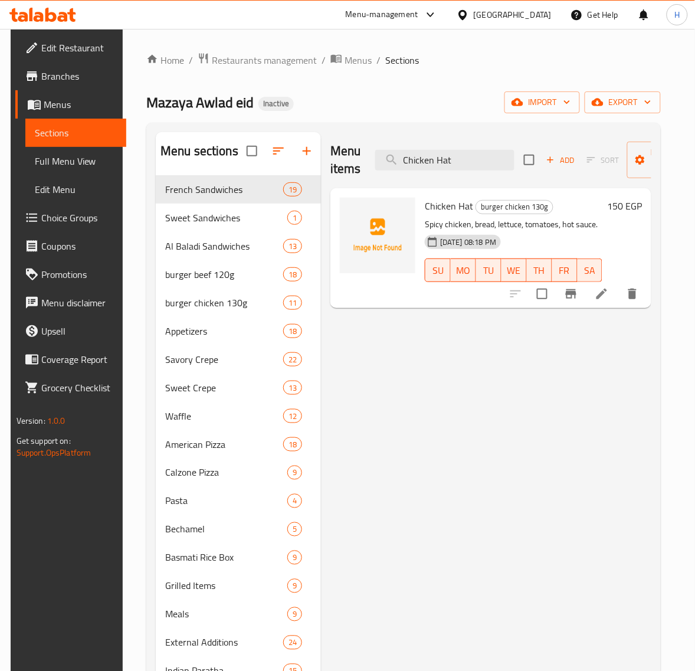
type input "Chicken Hat"
click at [609, 298] on icon at bounding box center [602, 294] width 14 height 14
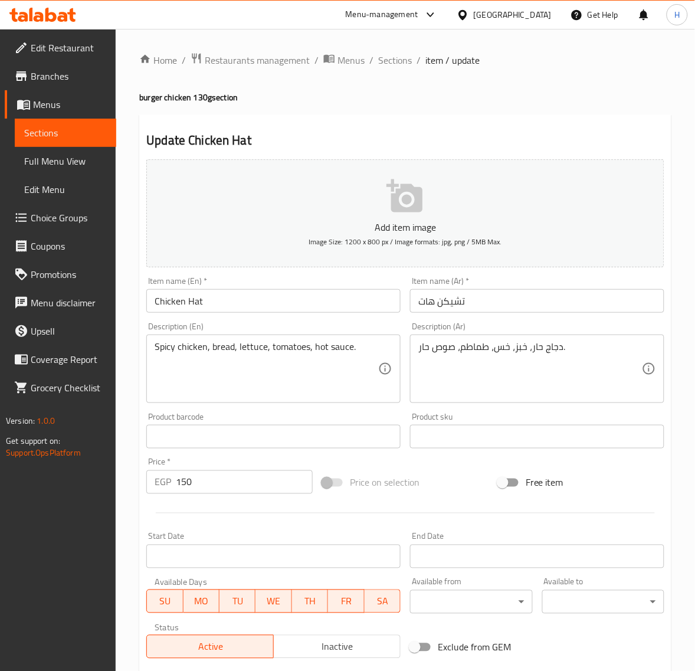
click at [234, 308] on input "Chicken Hat" at bounding box center [273, 301] width 254 height 24
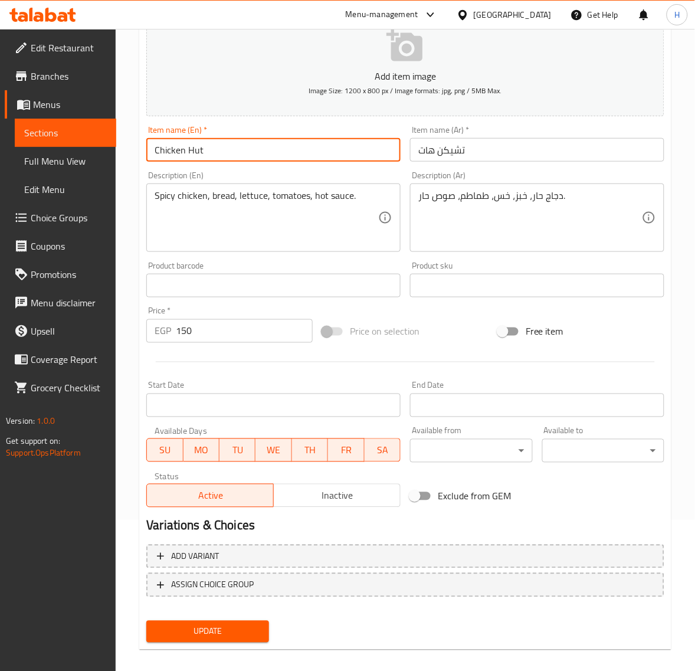
scroll to position [160, 0]
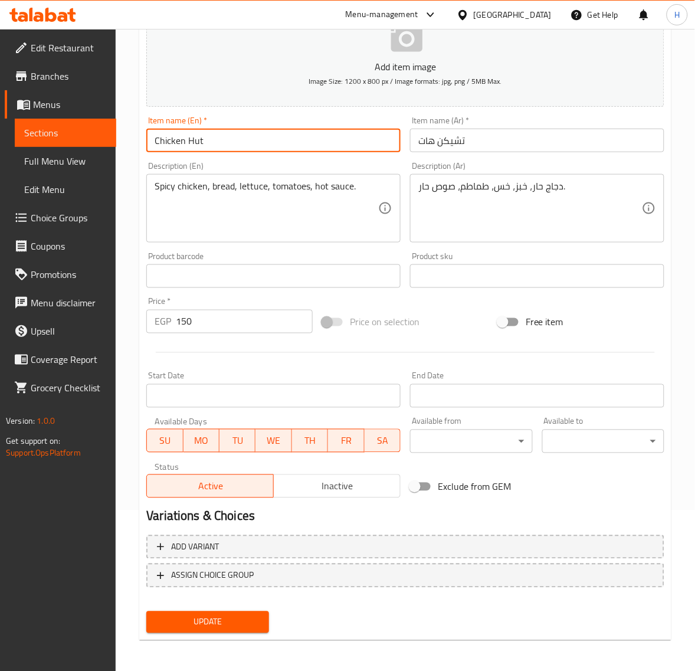
type input "Chicken Hut"
click at [229, 618] on span "Update" at bounding box center [207, 622] width 103 height 15
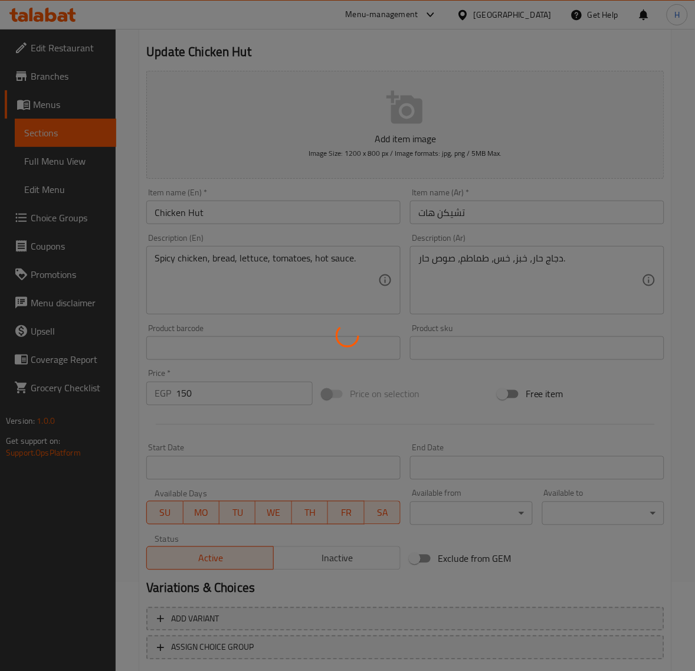
scroll to position [0, 0]
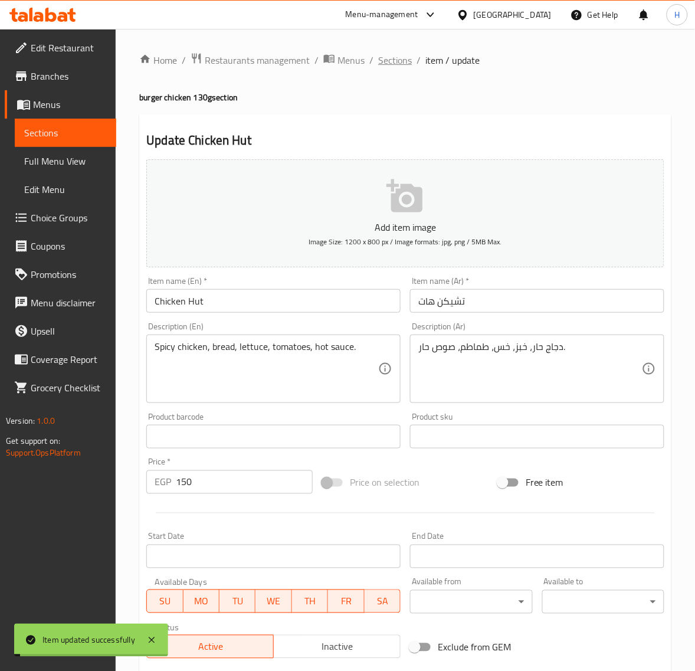
click at [393, 53] on span "Sections" at bounding box center [395, 60] width 34 height 14
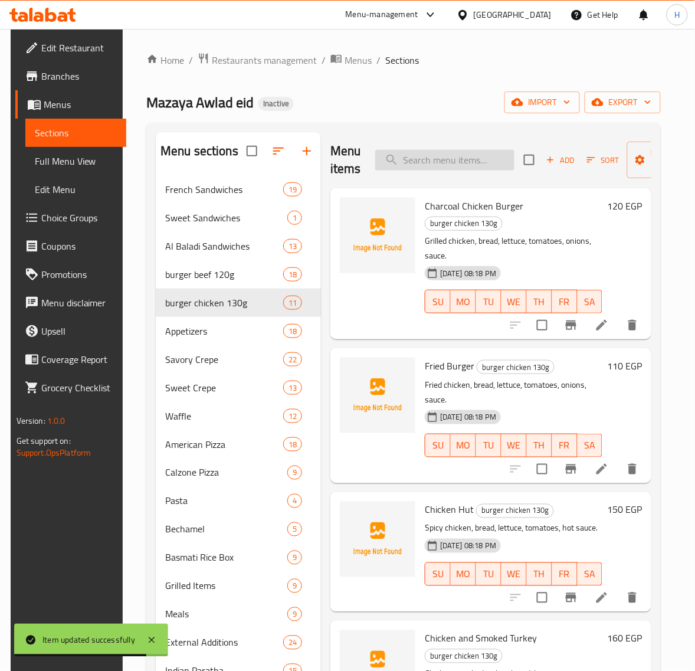
click at [450, 155] on input "search" at bounding box center [444, 160] width 139 height 21
paste input "Strips and fries"
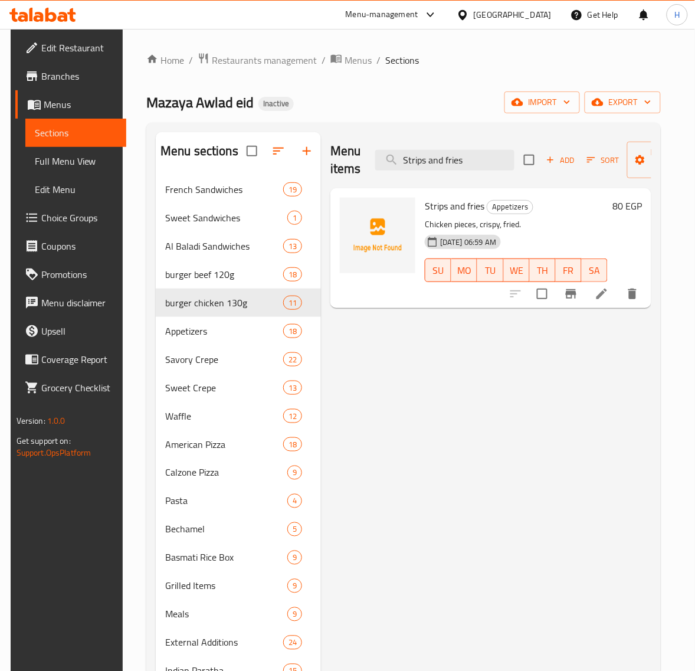
type input "Strips and fries"
click at [607, 292] on icon at bounding box center [601, 293] width 11 height 11
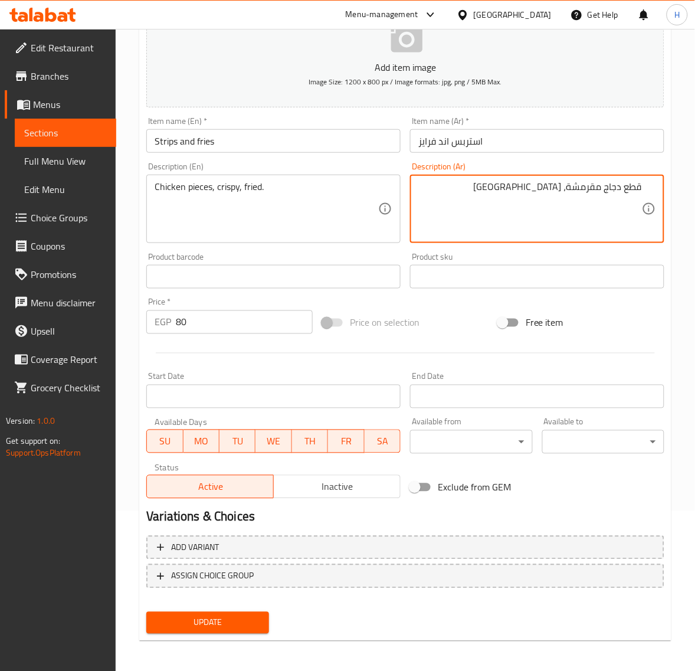
scroll to position [160, 0]
type textarea "قطع دجاج مقرمشة، [GEOGRAPHIC_DATA]"
click at [226, 618] on span "Update" at bounding box center [207, 622] width 103 height 15
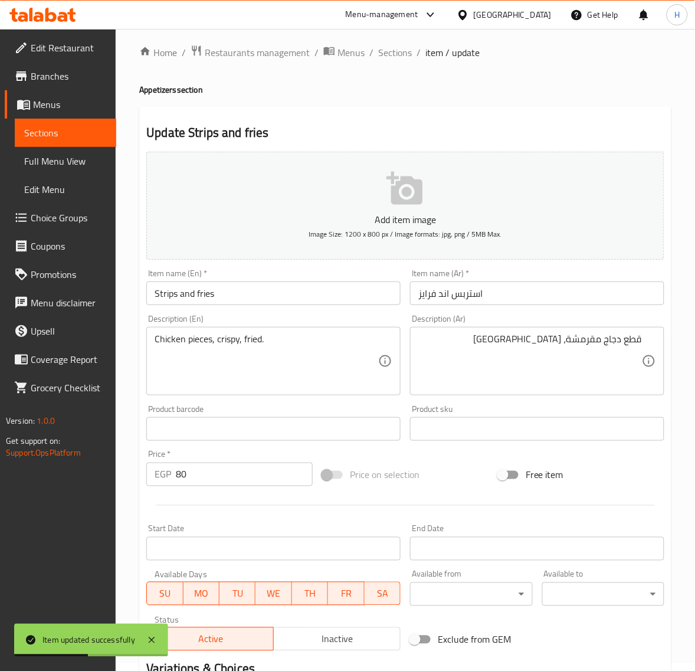
scroll to position [0, 0]
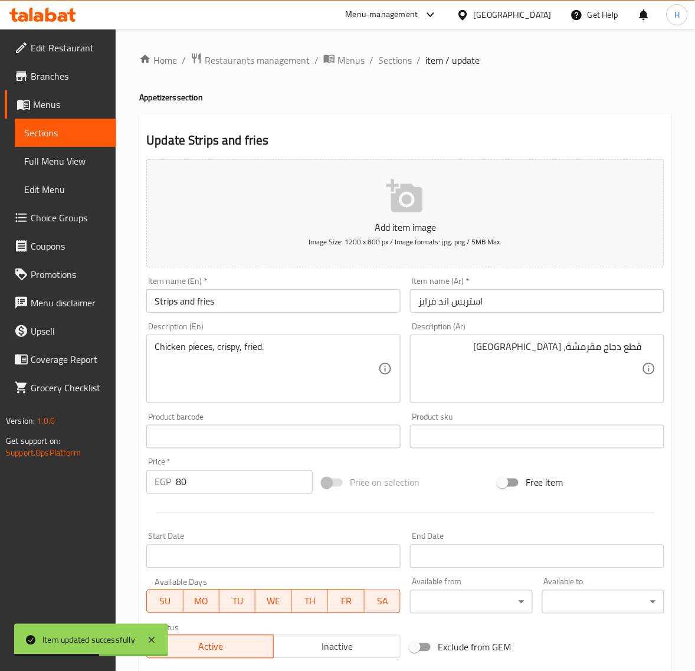
drag, startPoint x: 393, startPoint y: 63, endPoint x: 313, endPoint y: 1, distance: 101.2
click at [393, 63] on span "Sections" at bounding box center [395, 60] width 34 height 14
